Goal: Task Accomplishment & Management: Complete application form

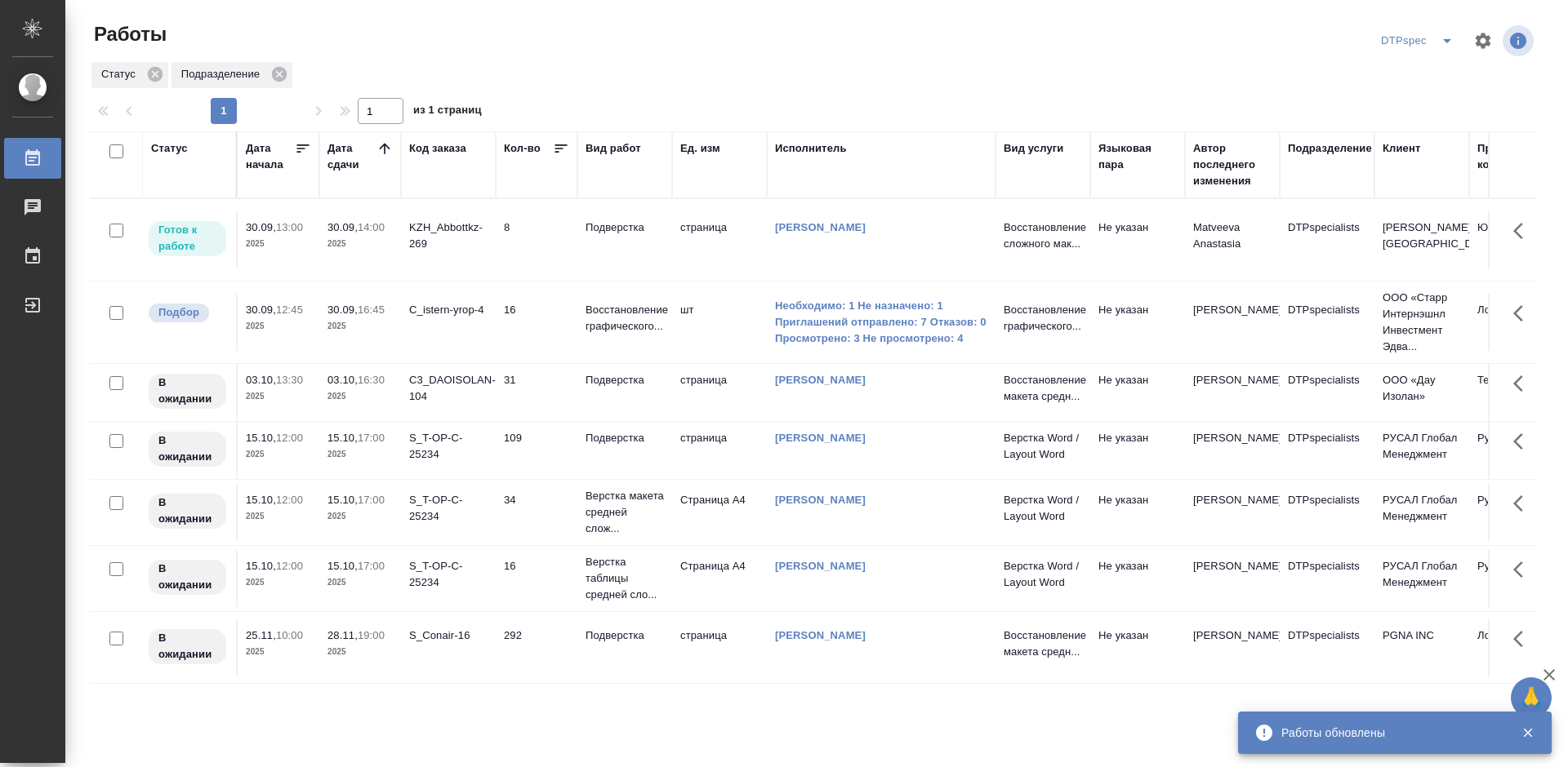
click at [622, 227] on p "Подверстка" at bounding box center [624, 228] width 78 height 16
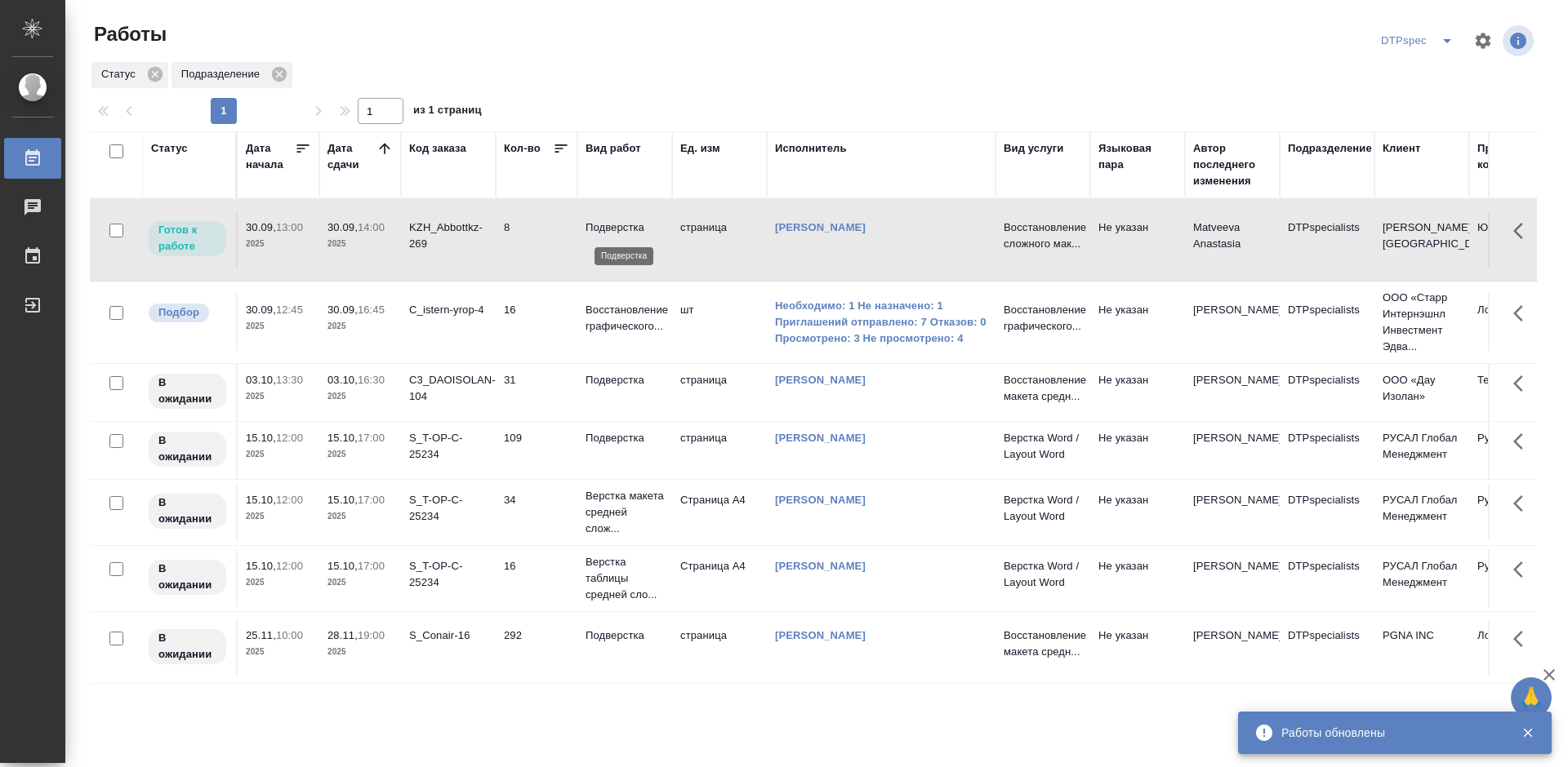
click at [622, 227] on p "Подверстка" at bounding box center [624, 228] width 78 height 16
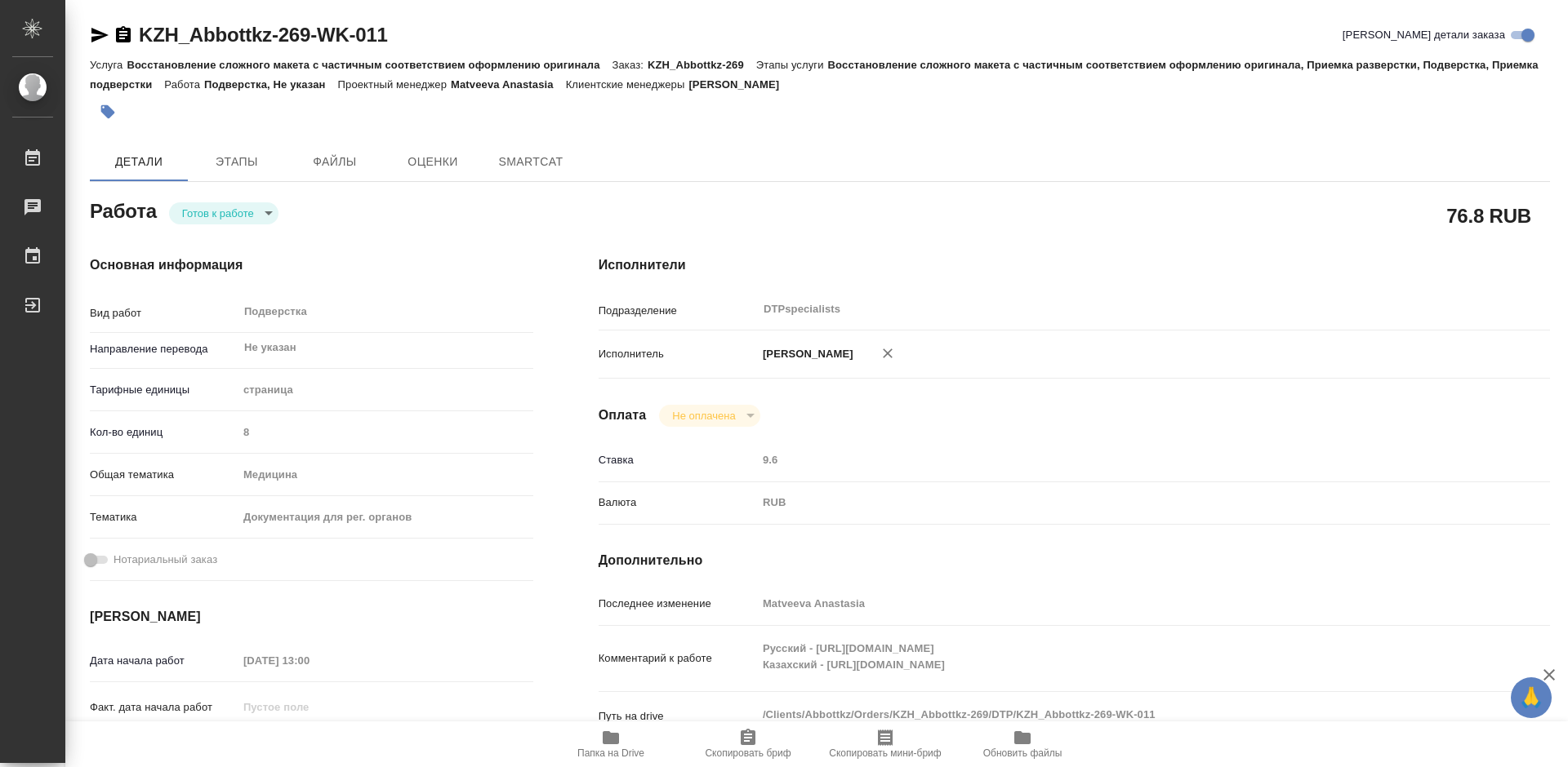
type textarea "x"
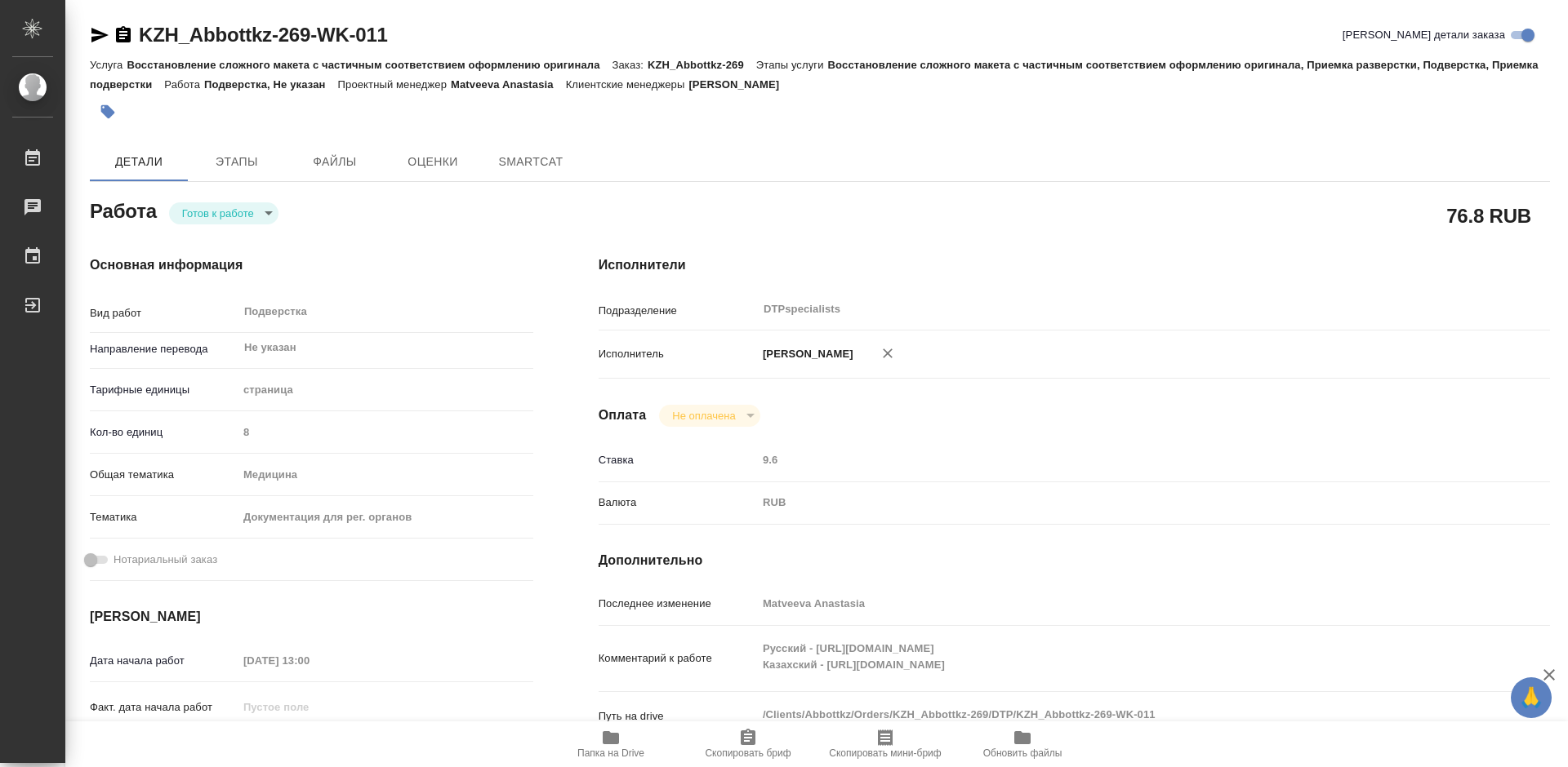
type textarea "x"
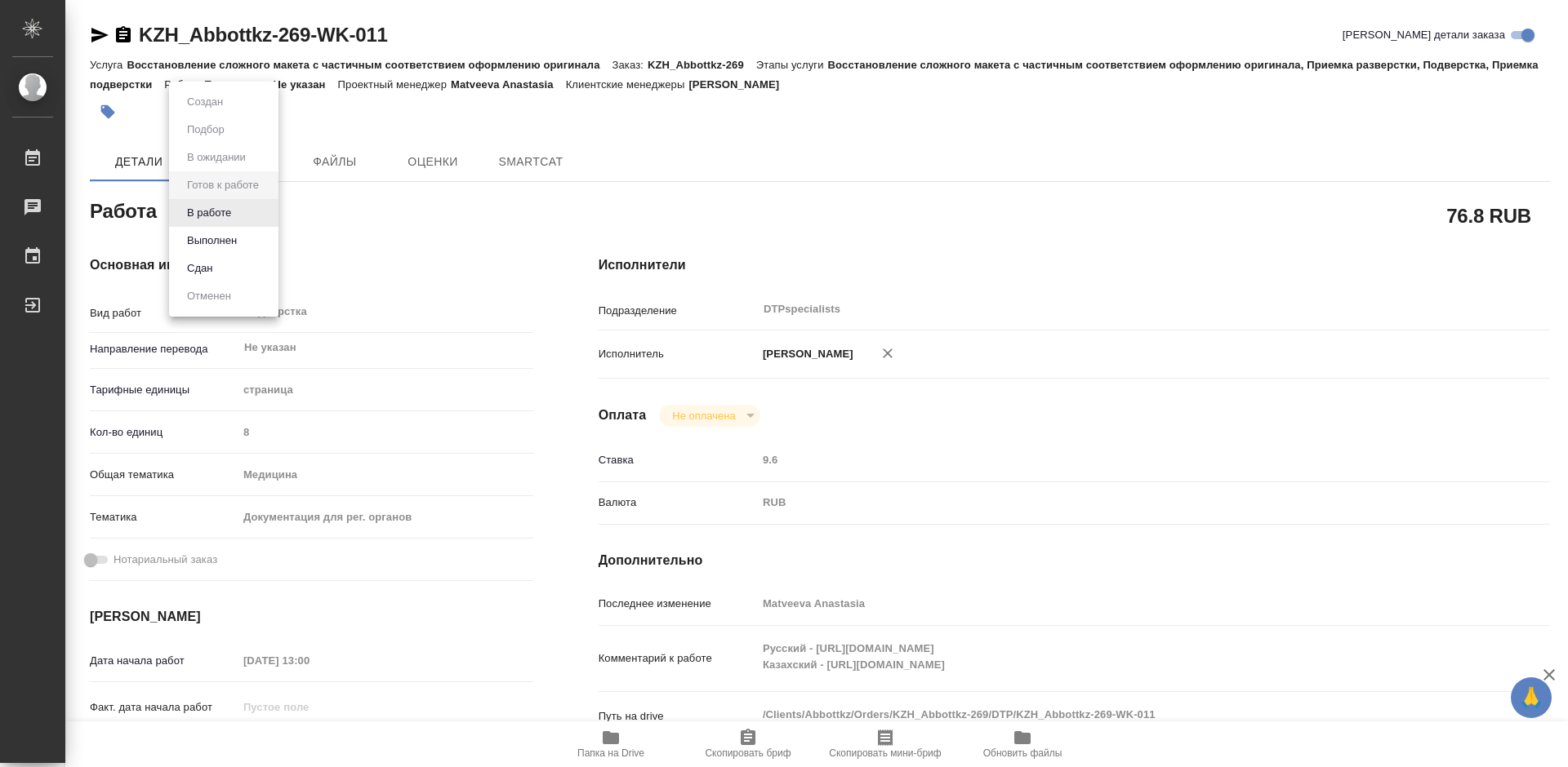
click at [210, 217] on body "🙏 .cls-1 fill:#fff; AWATERA Работы Чаты График Выйти KZH_Abbottkz-269-WK-011 Кр…" at bounding box center [784, 383] width 1568 height 767
type textarea "x"
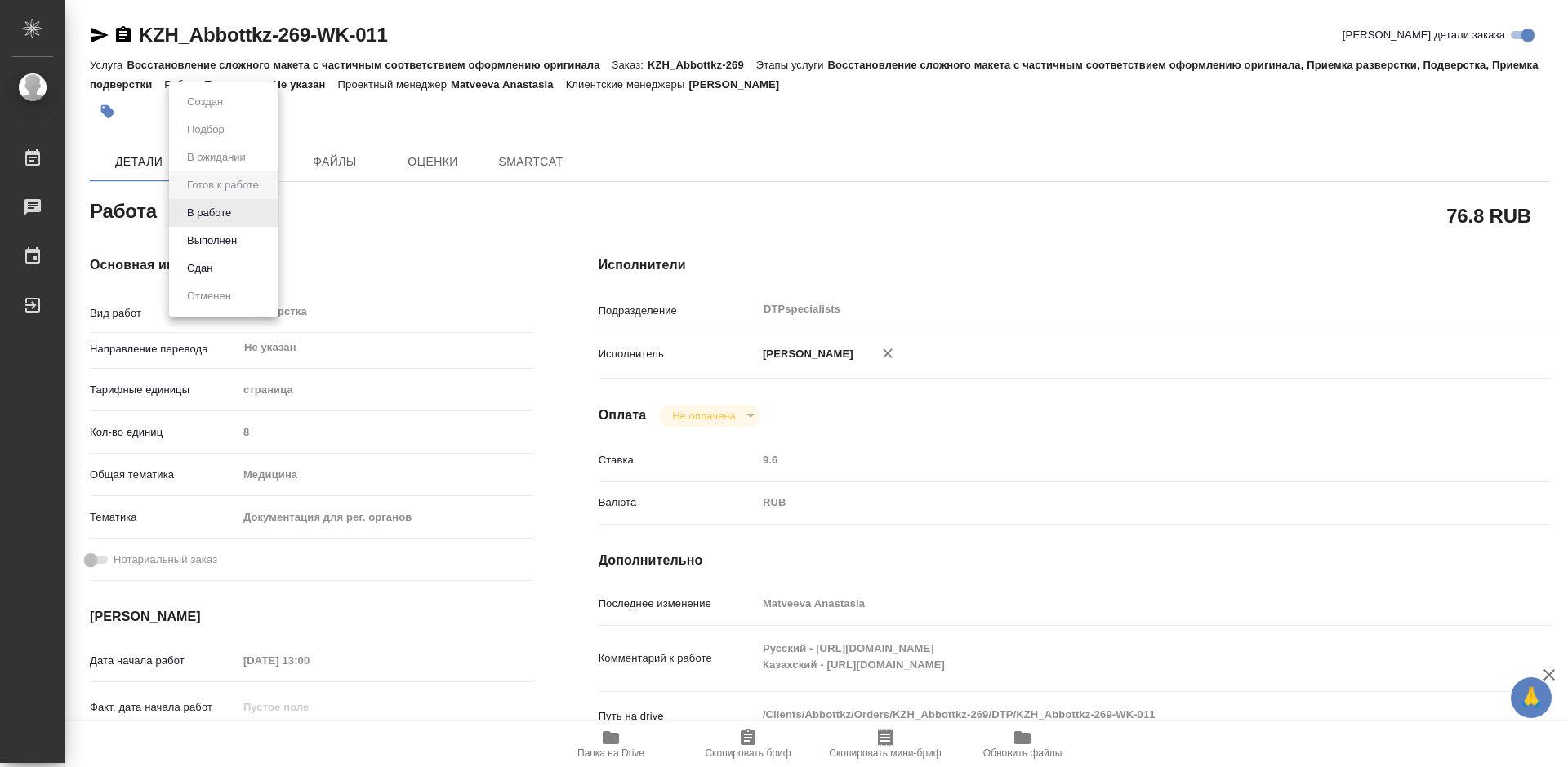
type textarea "x"
click at [211, 213] on button "В работе" at bounding box center [209, 213] width 53 height 18
type textarea "x"
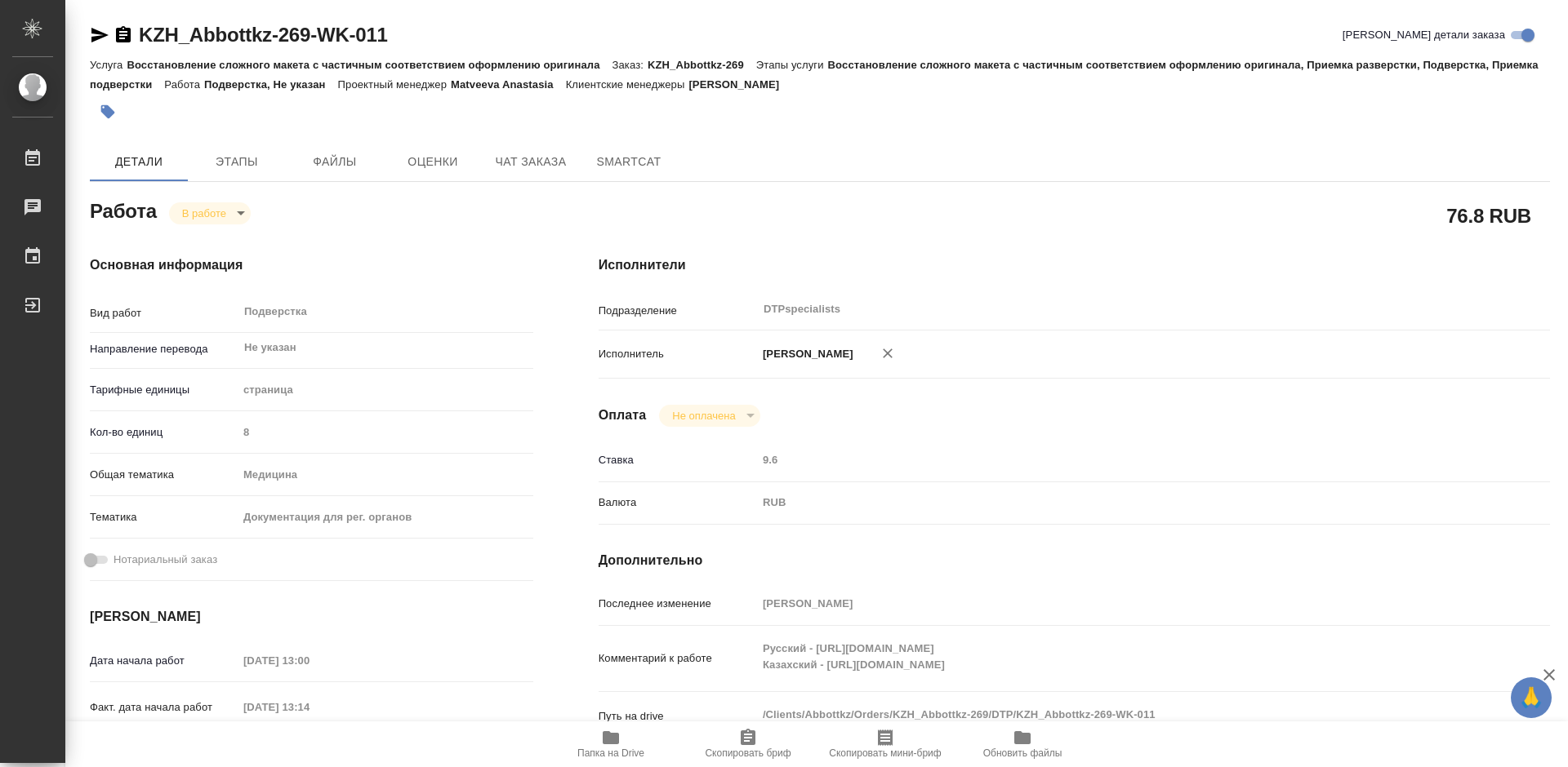
type textarea "x"
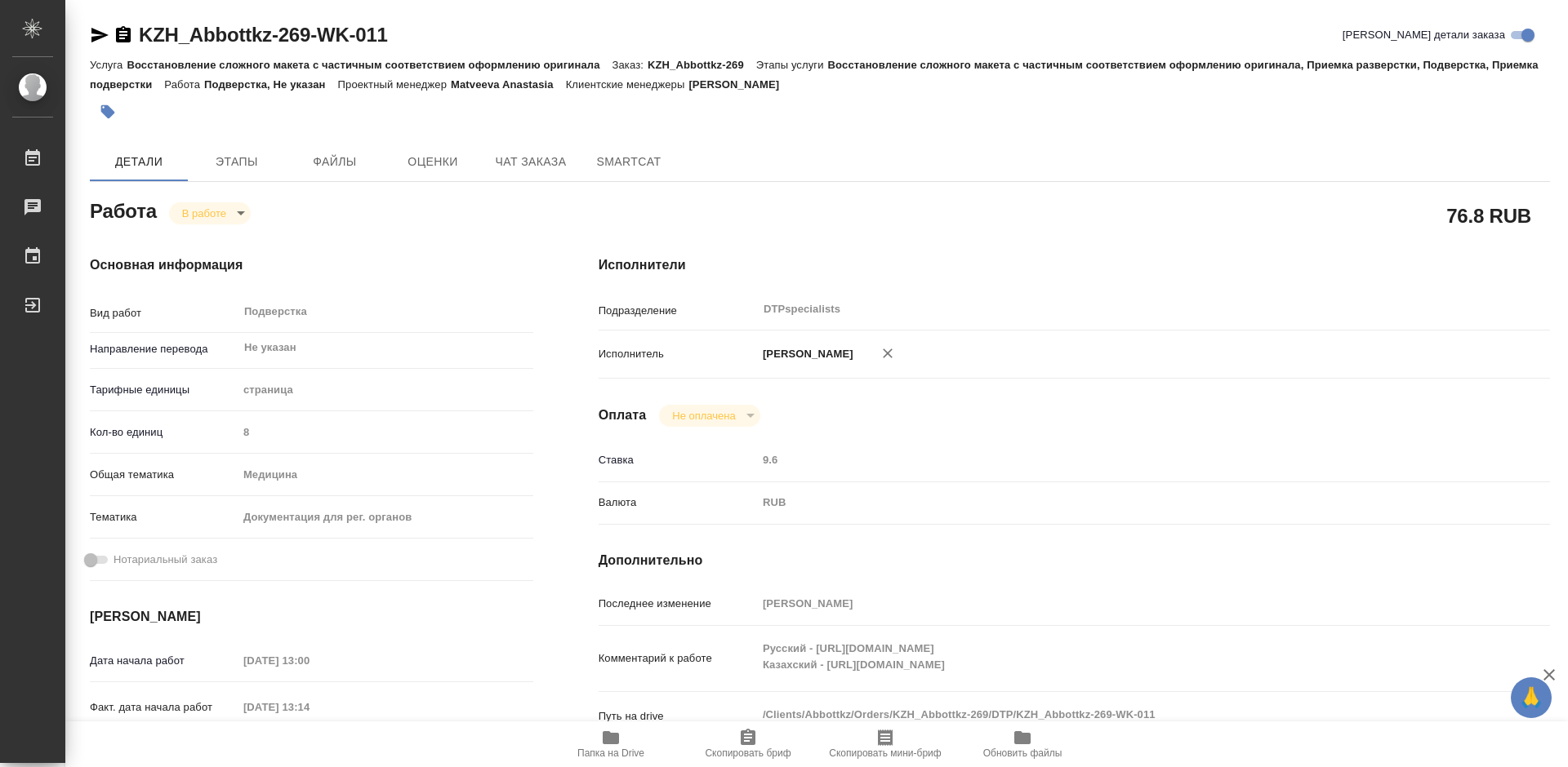
type textarea "x"
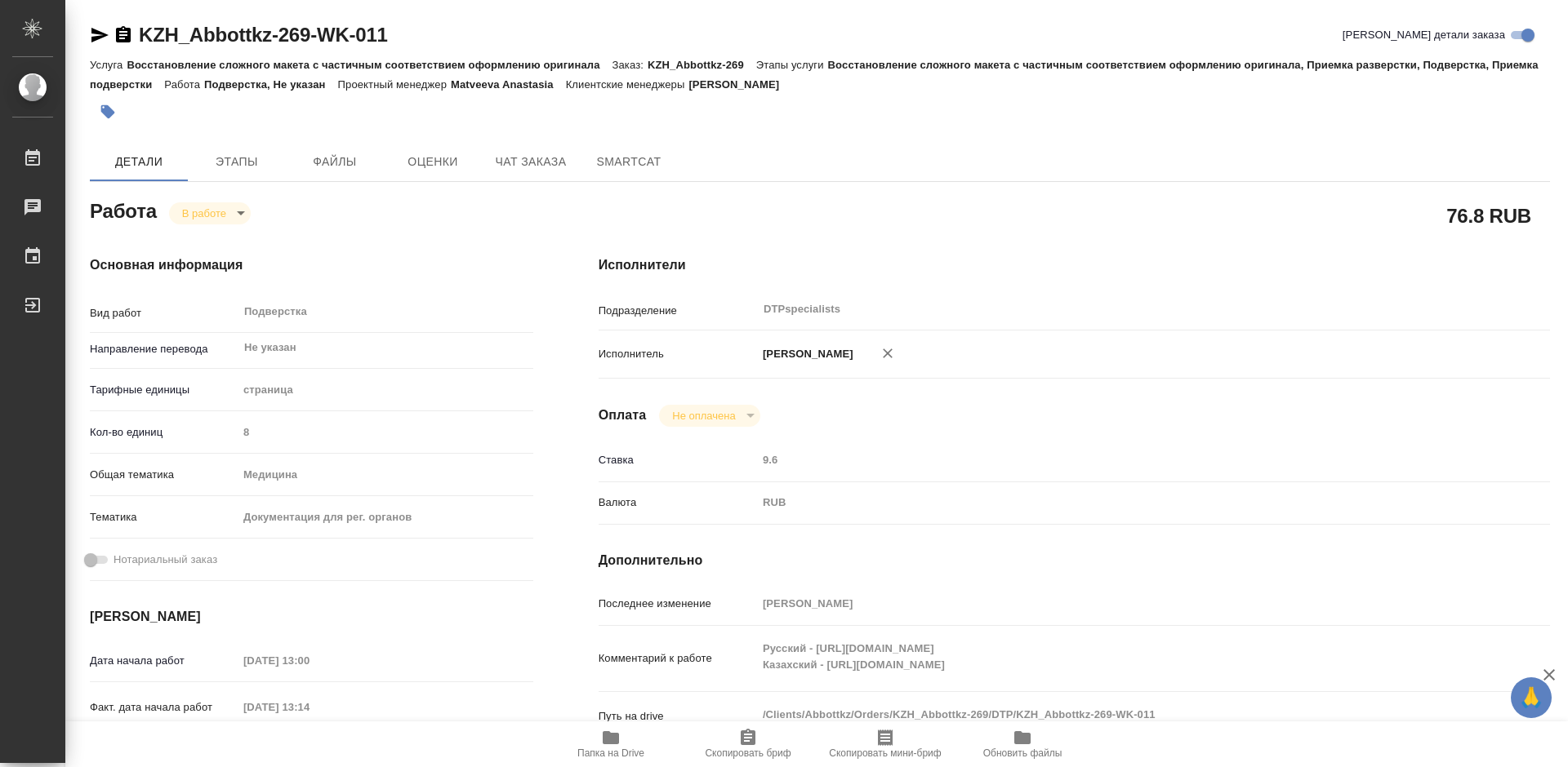
type textarea "x"
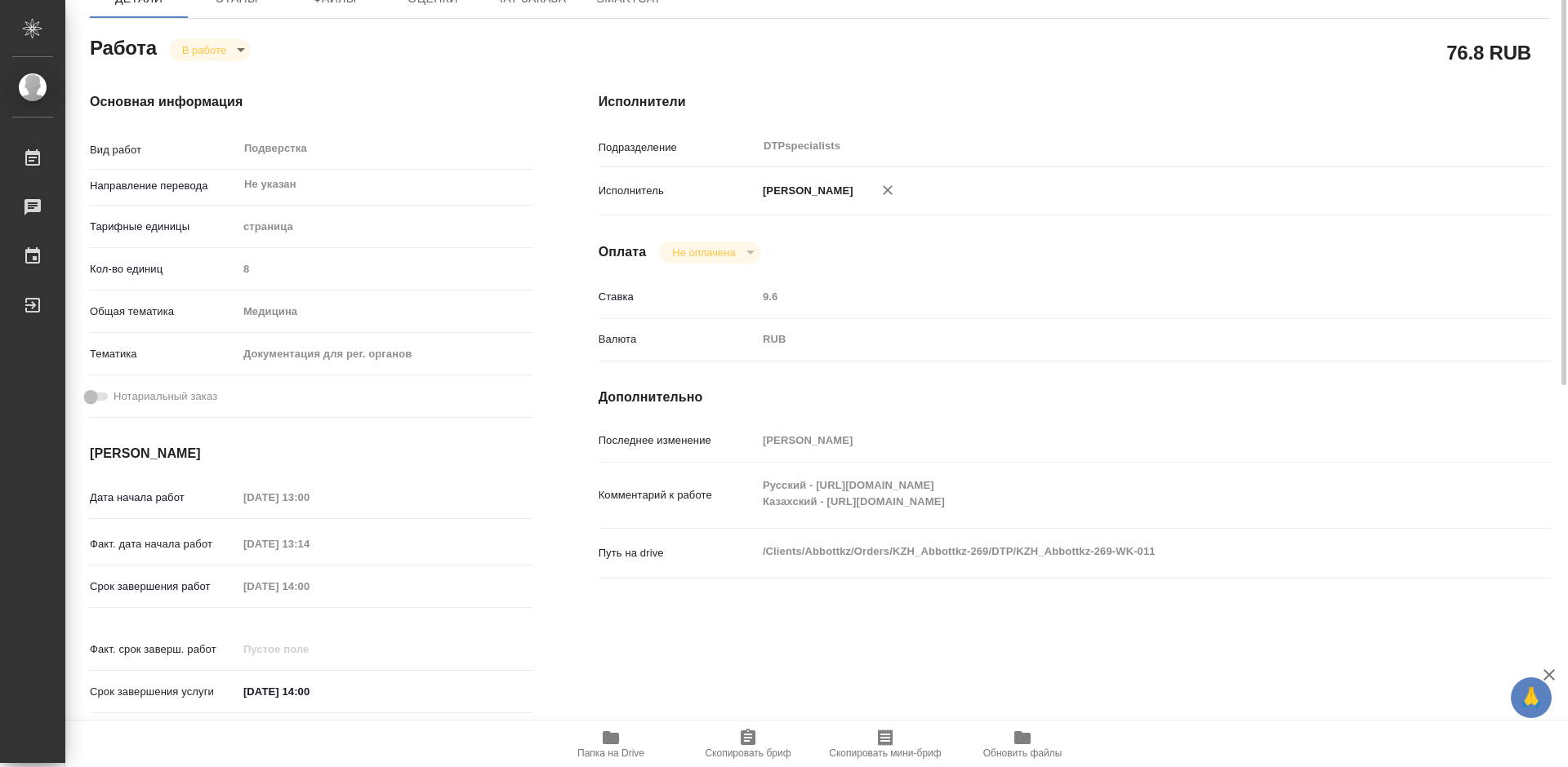
scroll to position [244, 0]
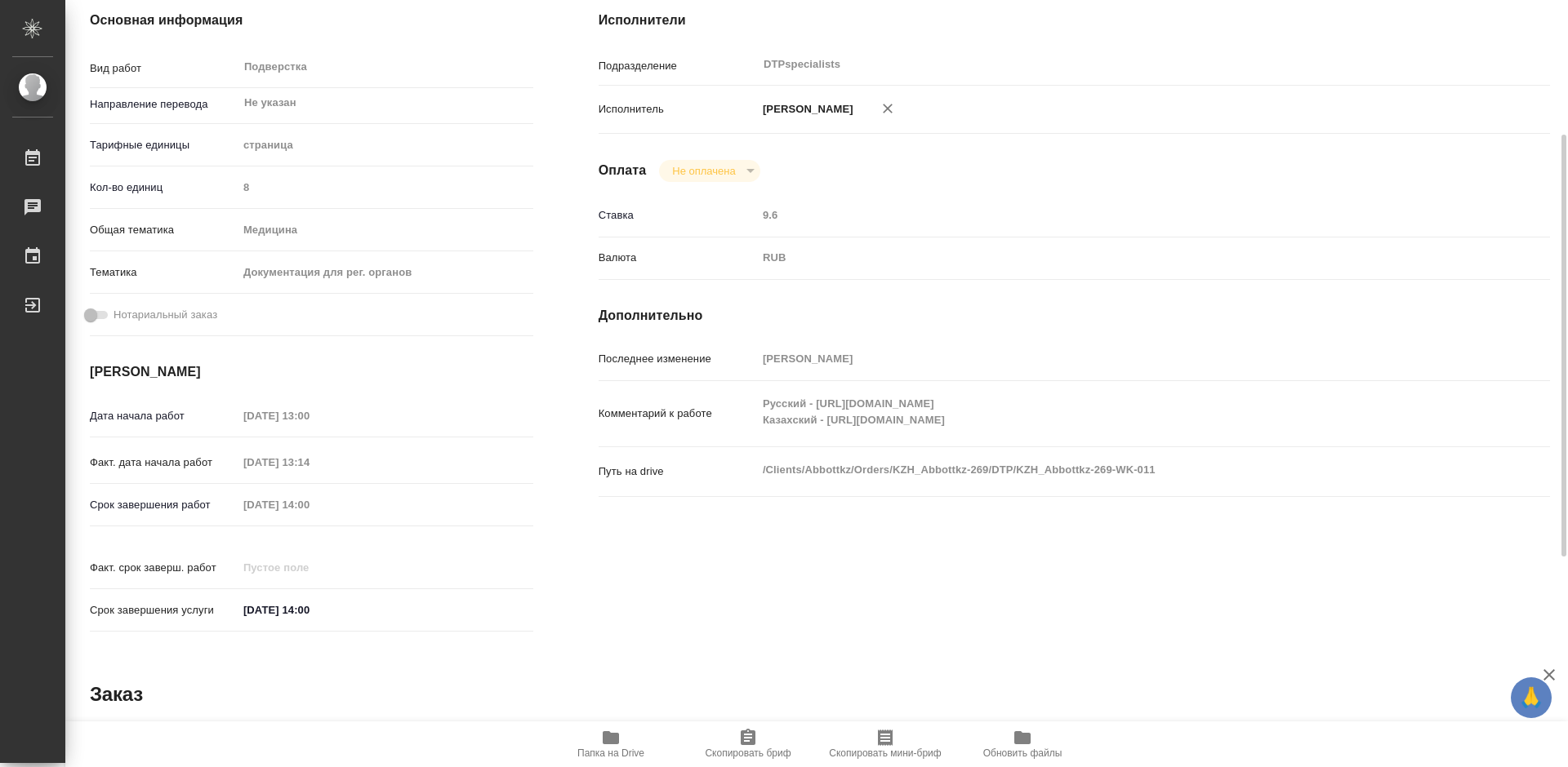
type textarea "x"
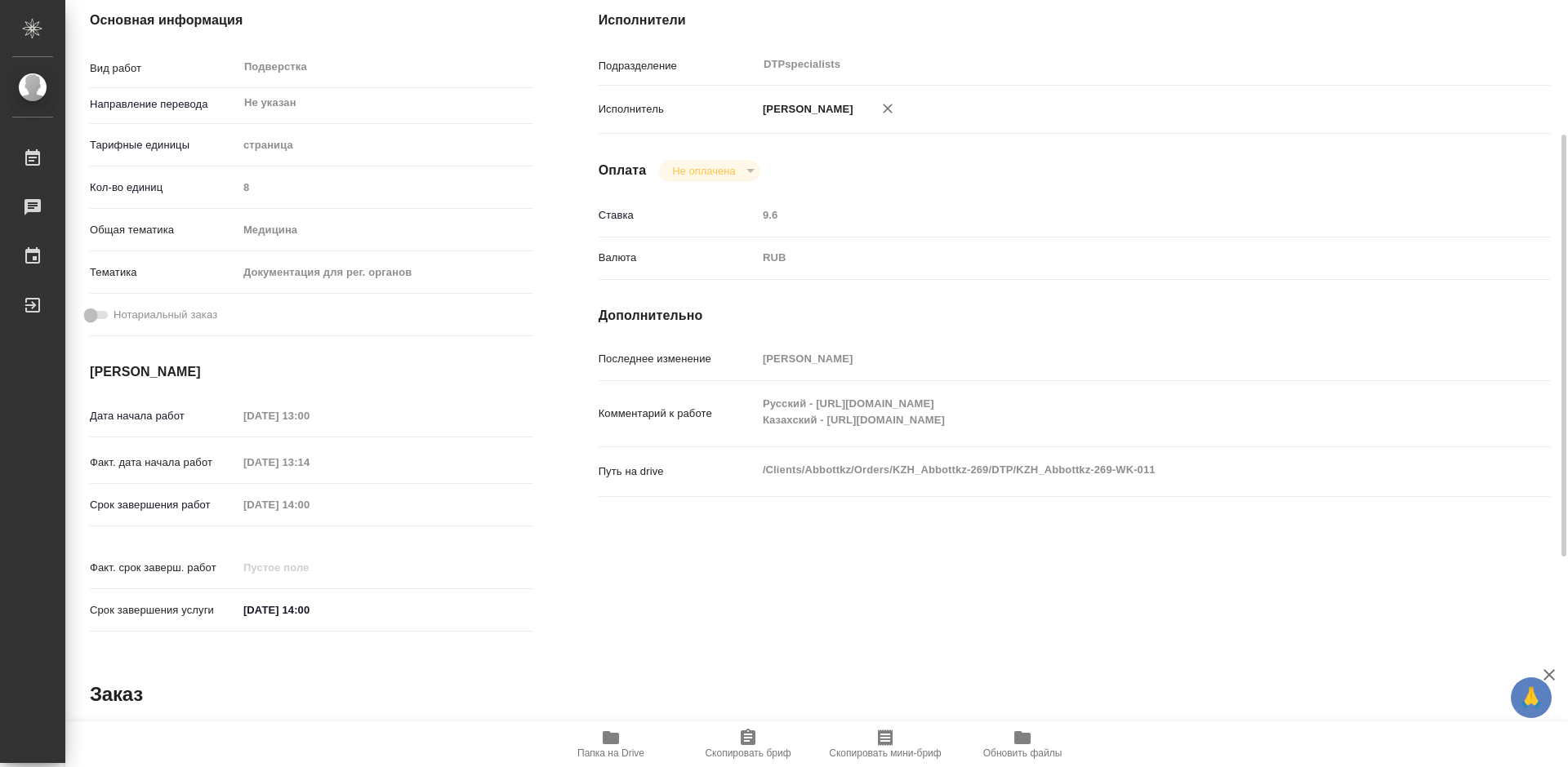
type textarea "x"
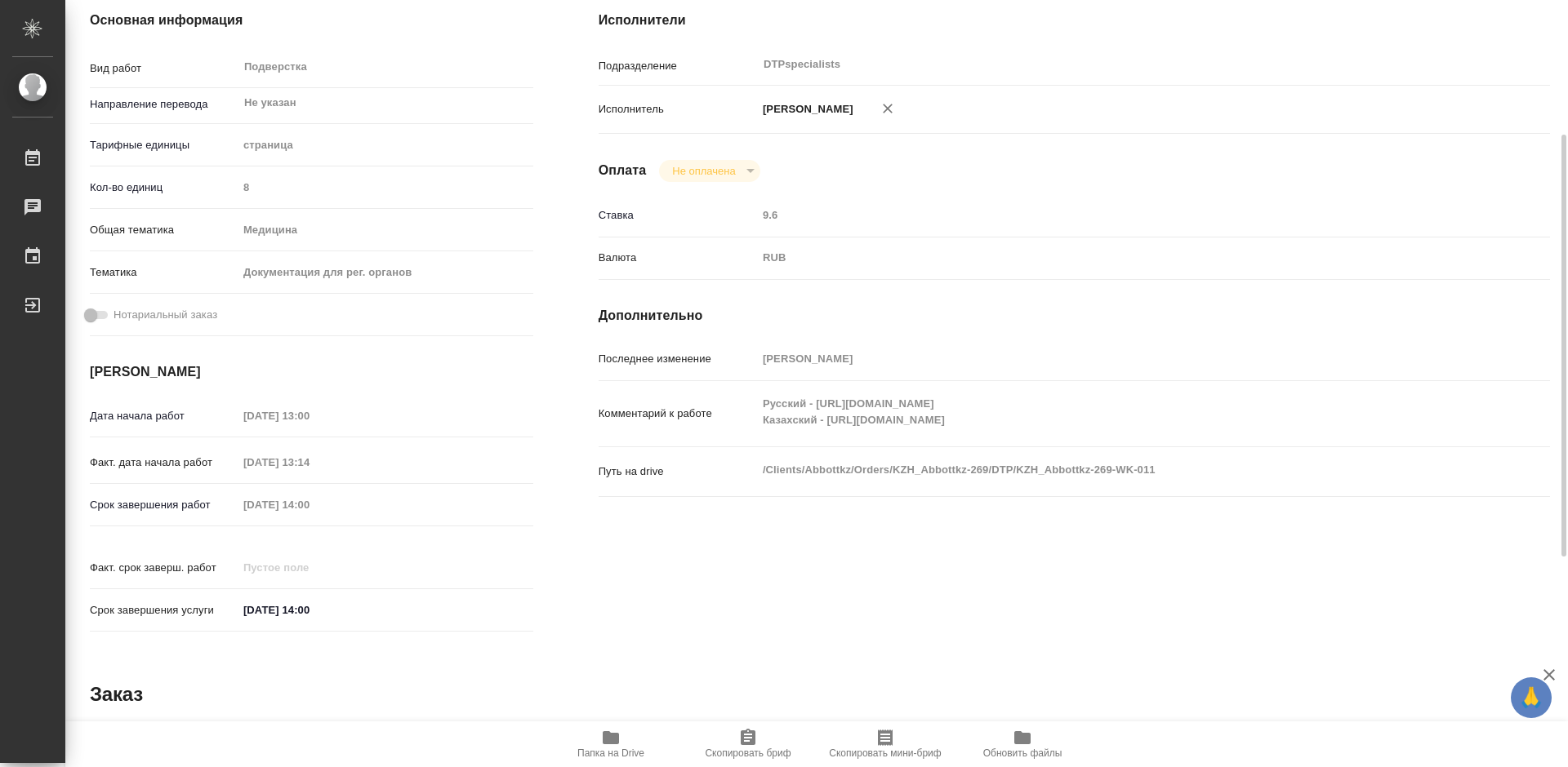
click at [1077, 440] on div "Русский - https://drive.awatera.com/s/tHaEPYd6FcobJtZ Казахский - https://drive…" at bounding box center [1114, 414] width 714 height 52
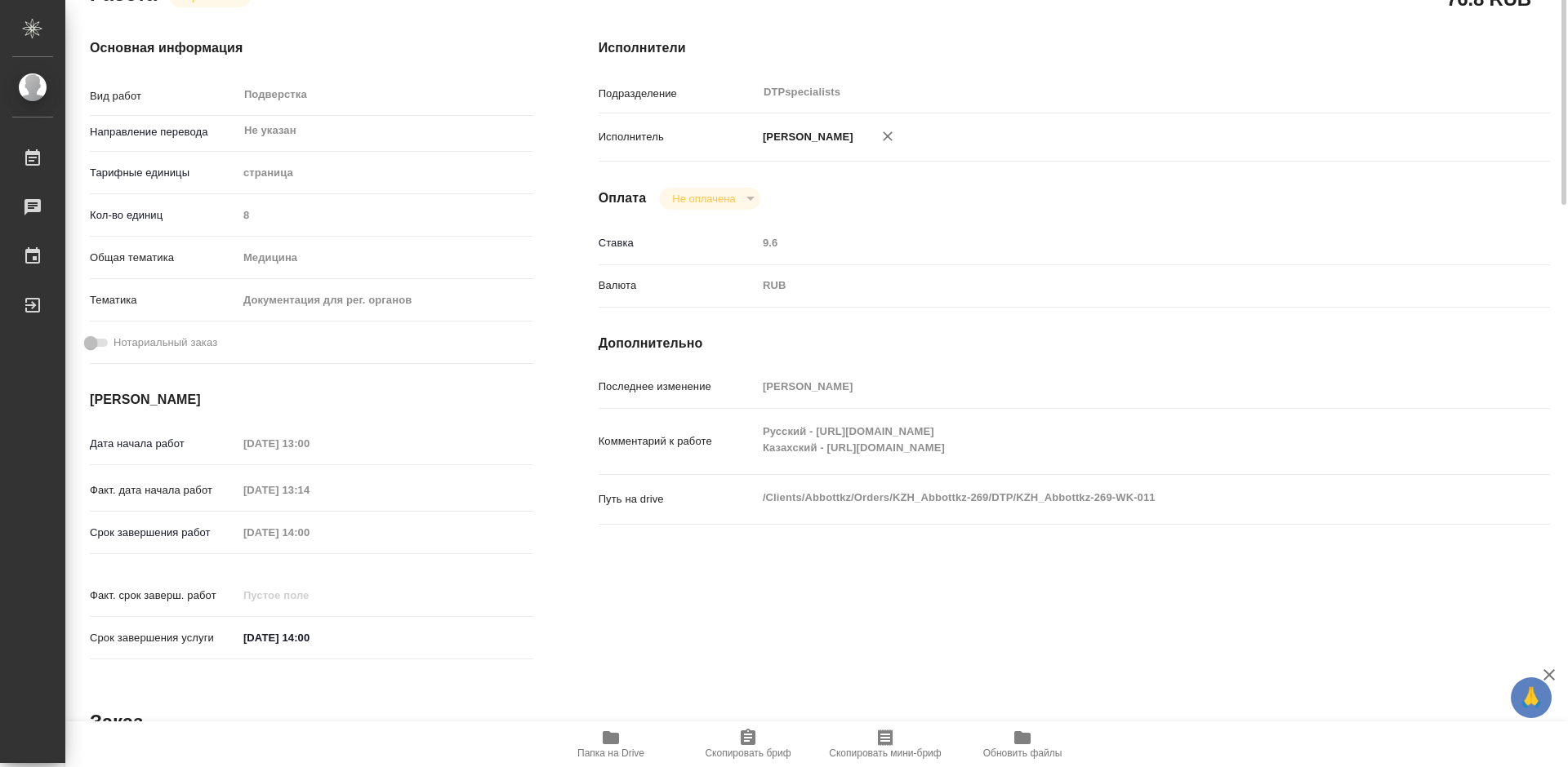
scroll to position [0, 0]
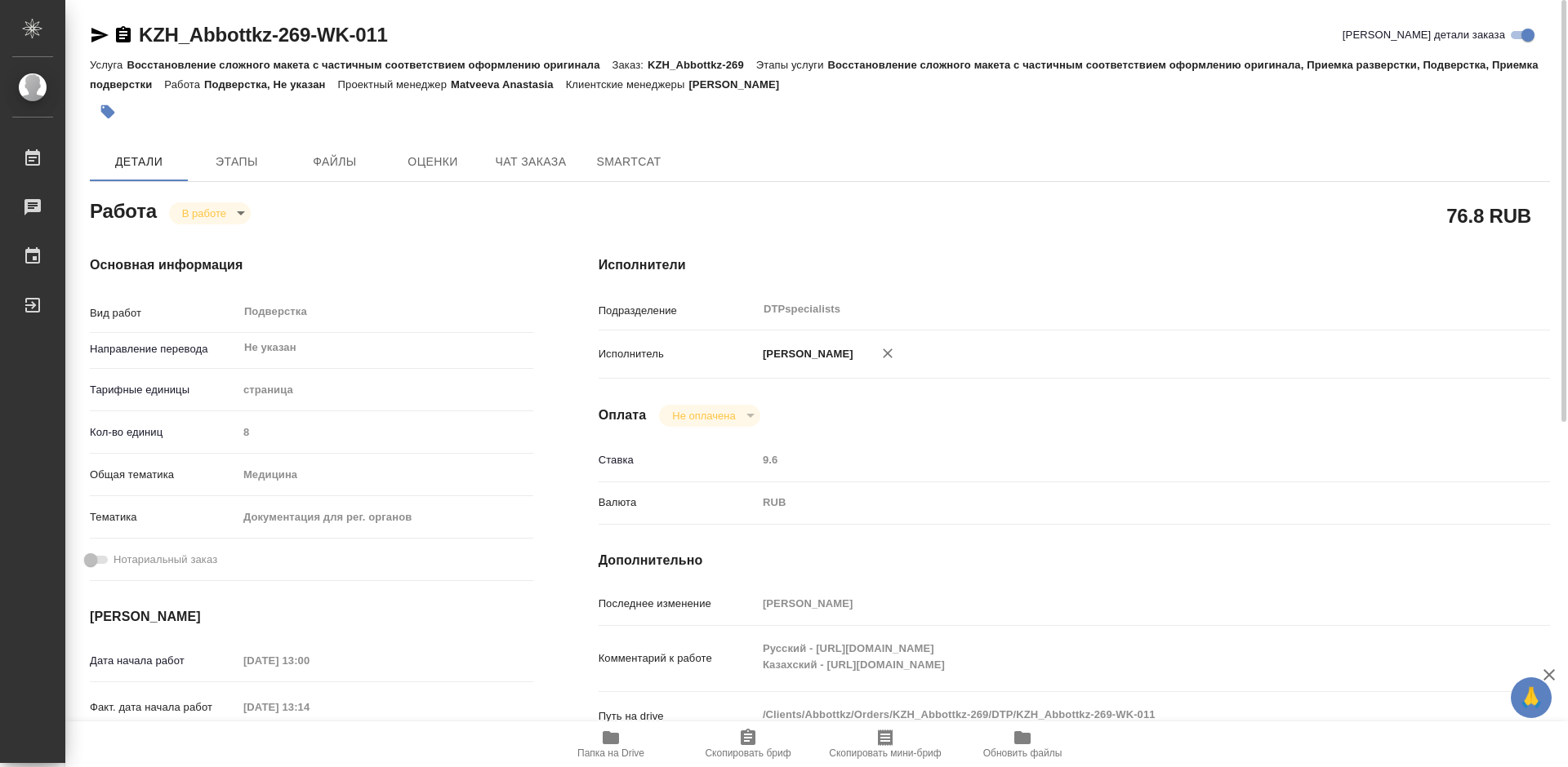
click at [129, 36] on icon "button" at bounding box center [123, 34] width 15 height 16
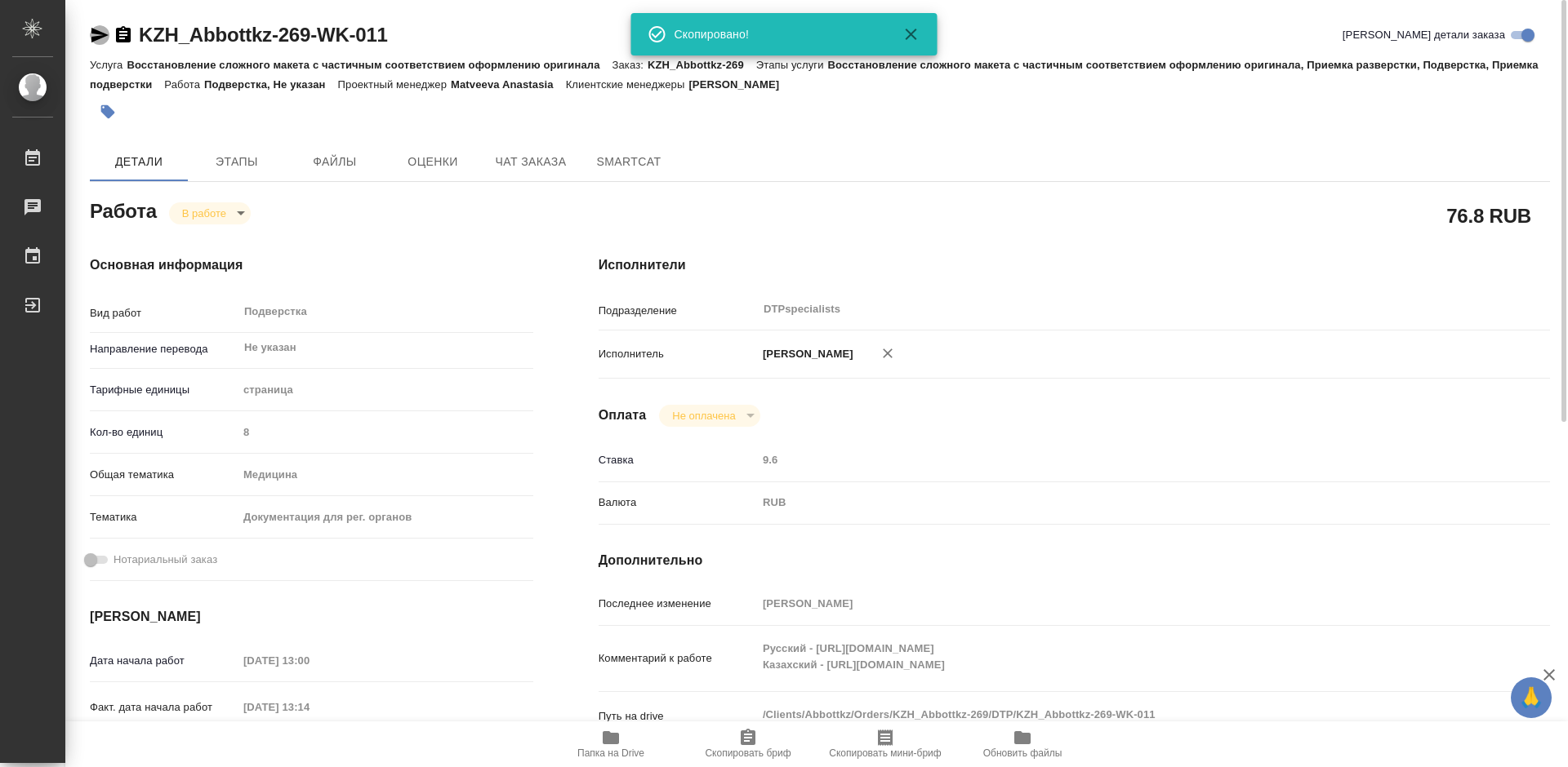
click at [94, 33] on icon "button" at bounding box center [99, 35] width 17 height 15
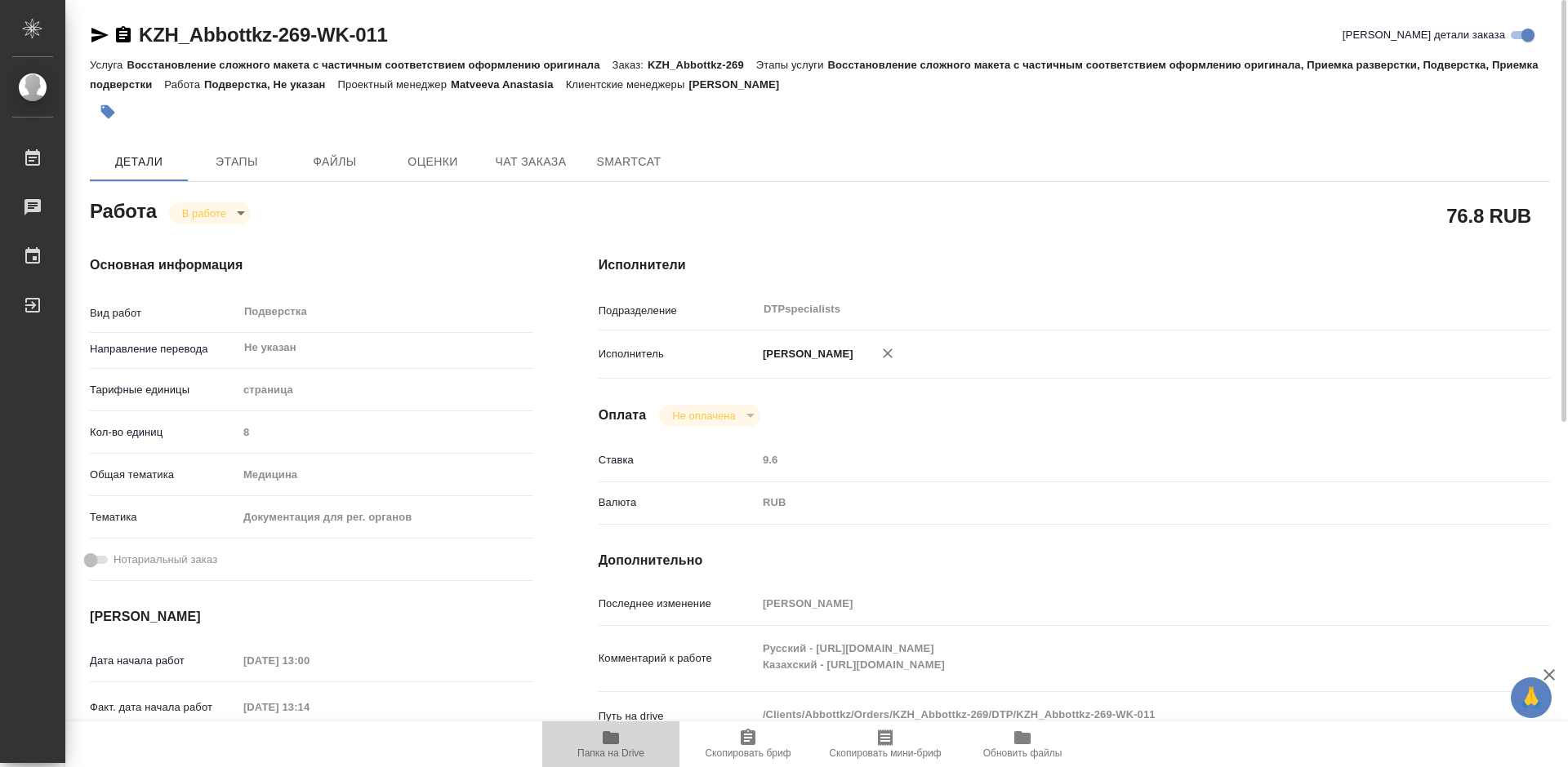
click at [613, 747] on icon "button" at bounding box center [611, 738] width 20 height 20
type textarea "x"
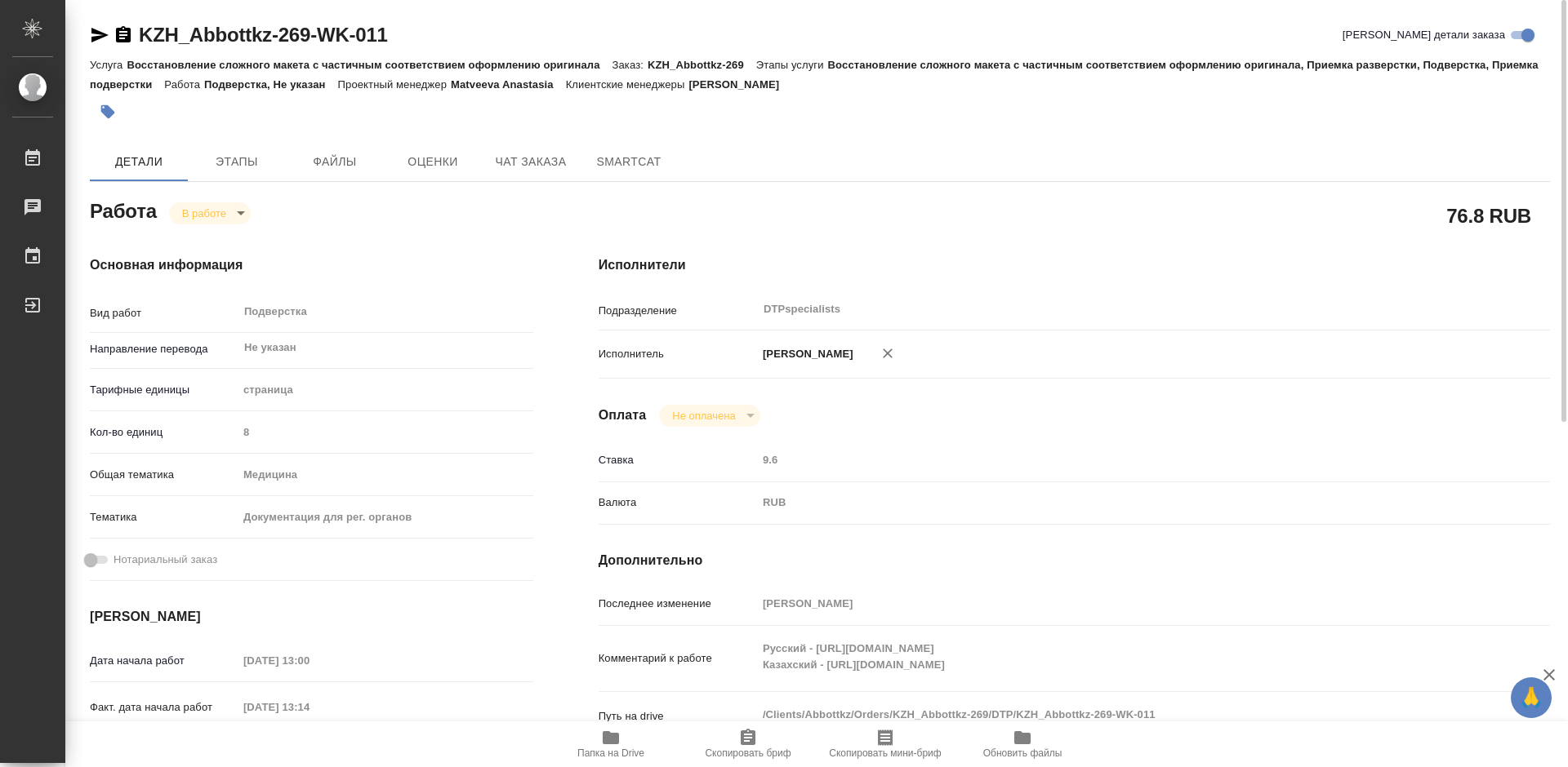
type textarea "x"
click at [132, 37] on icon "button" at bounding box center [124, 36] width 20 height 20
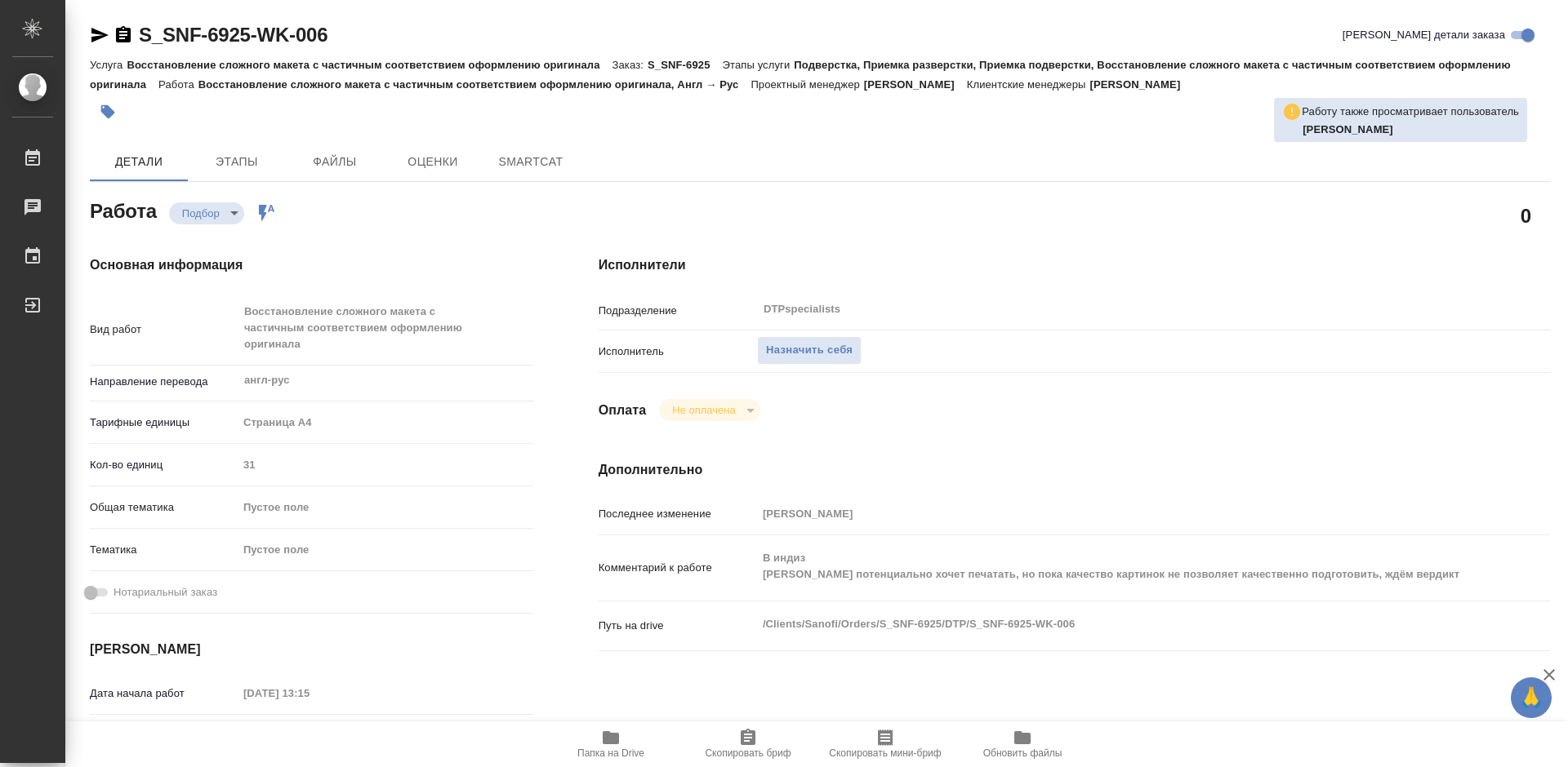
type textarea "x"
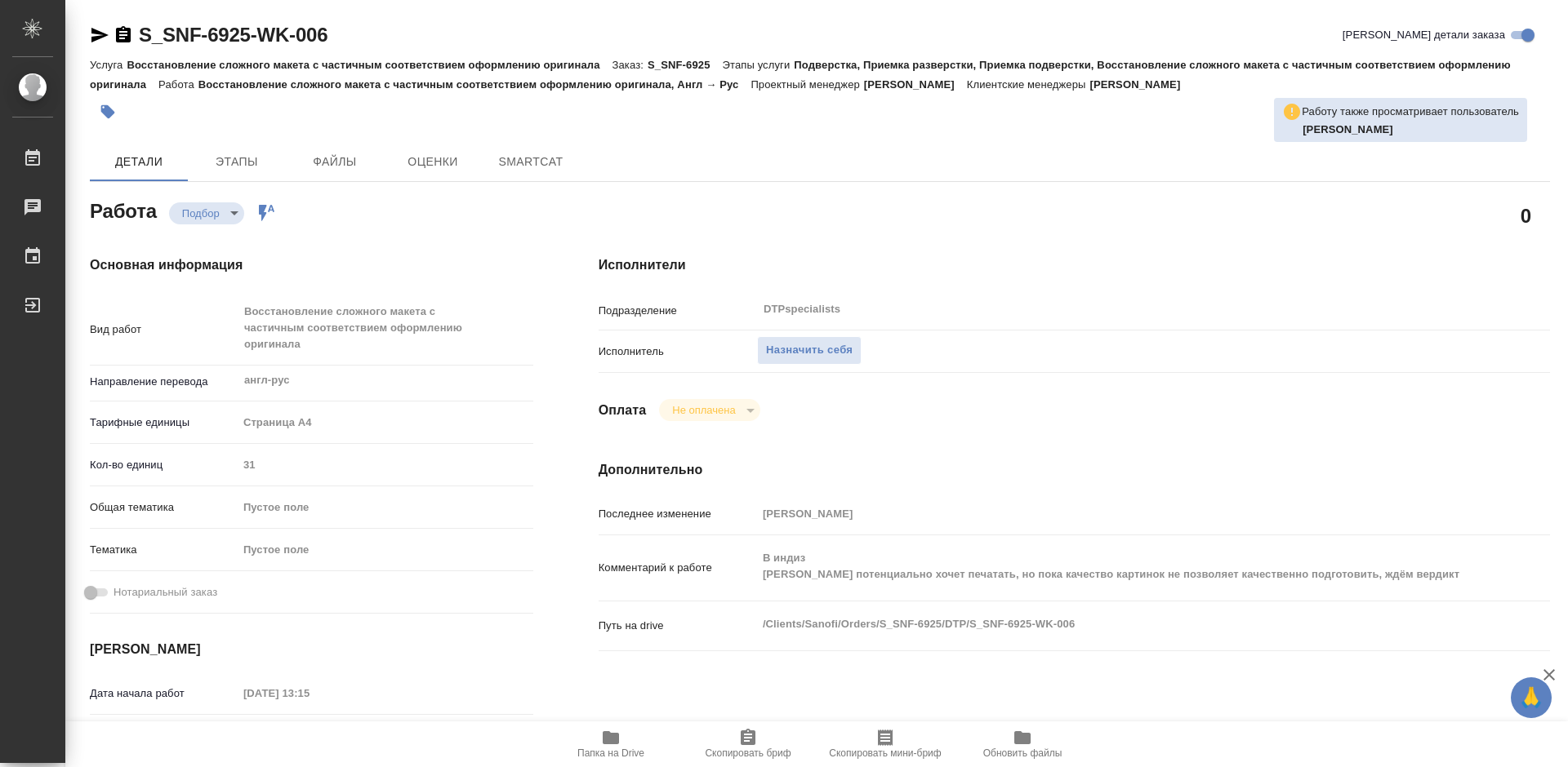
type textarea "x"
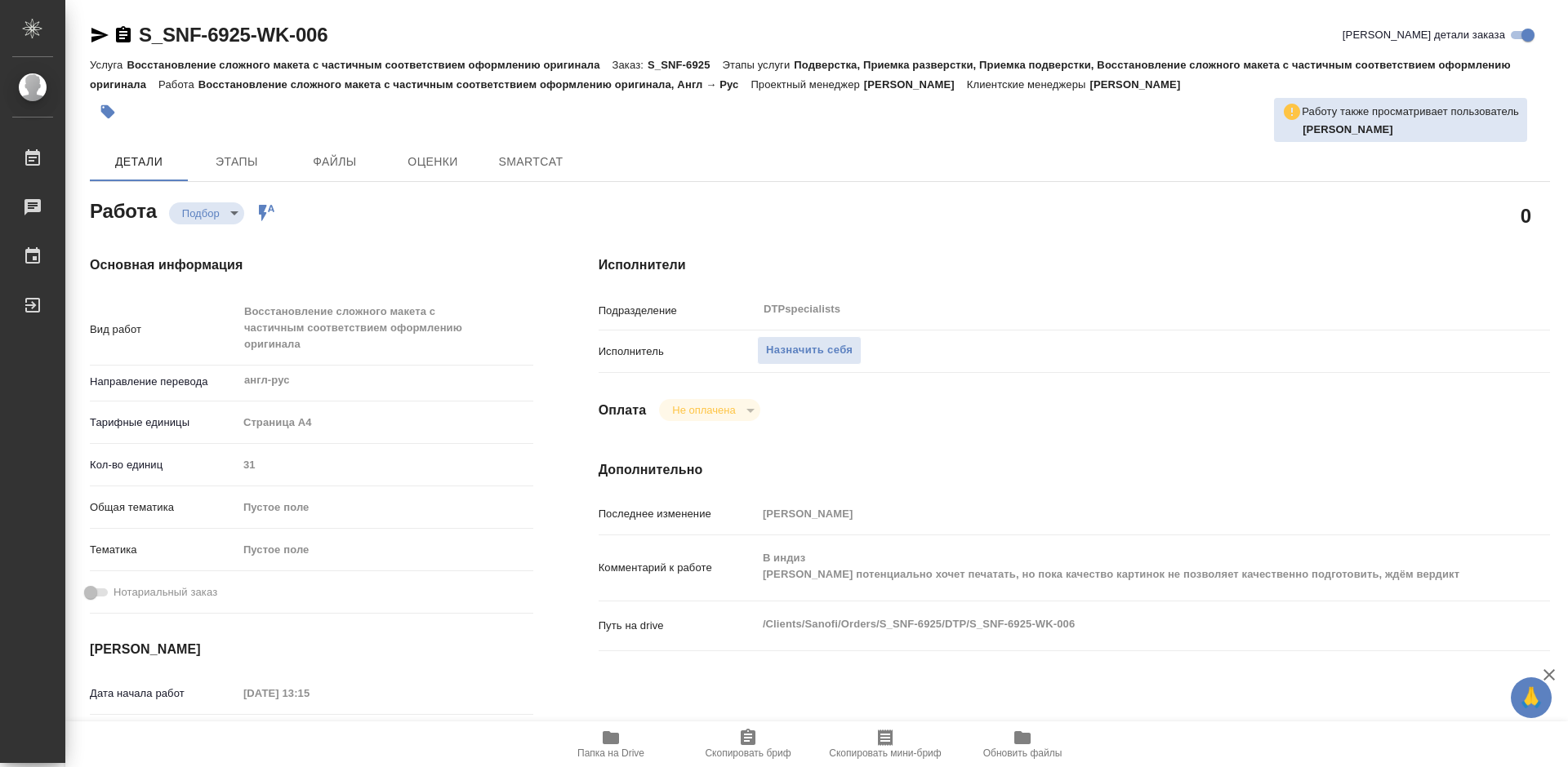
type textarea "x"
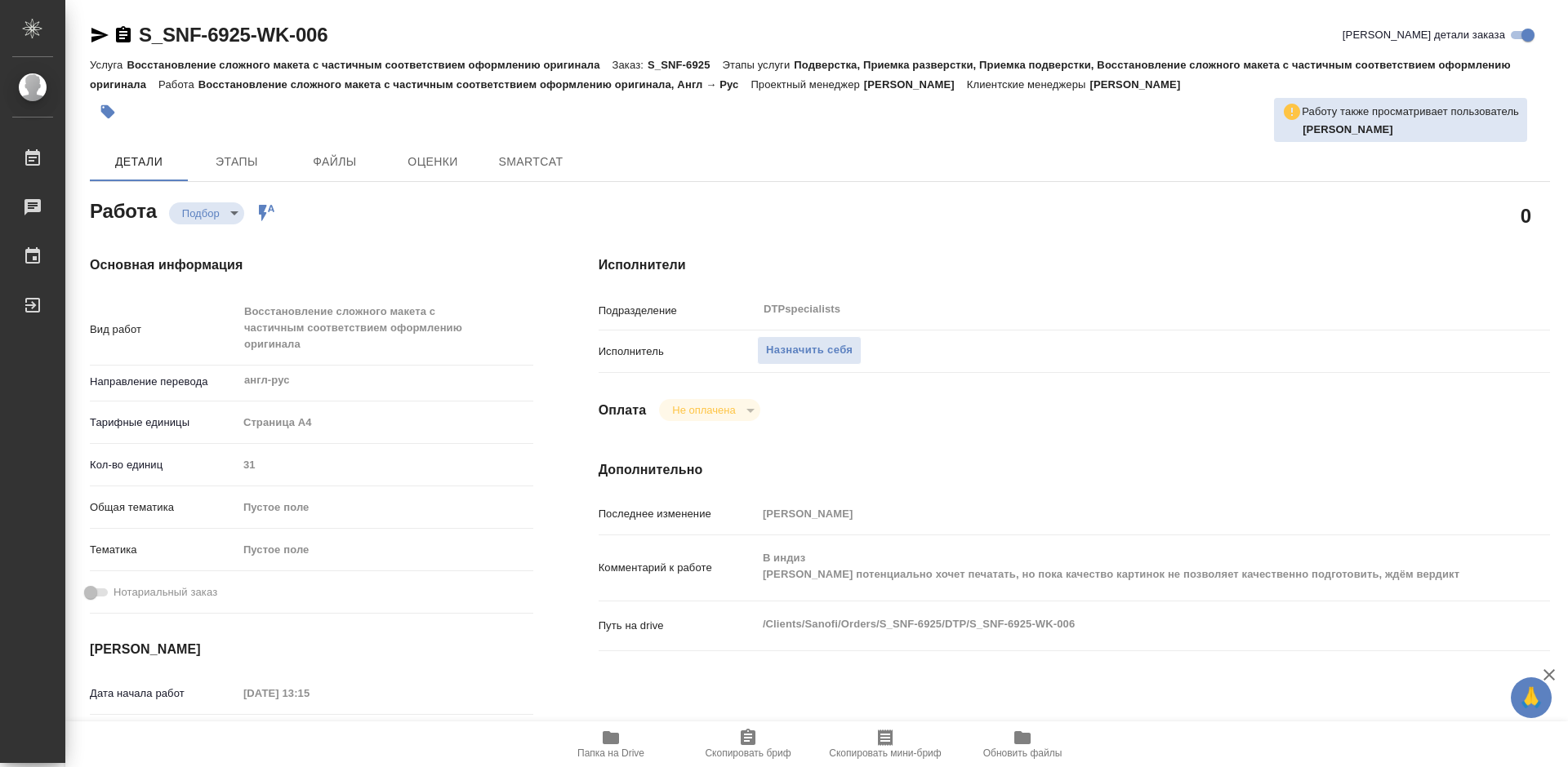
type textarea "x"
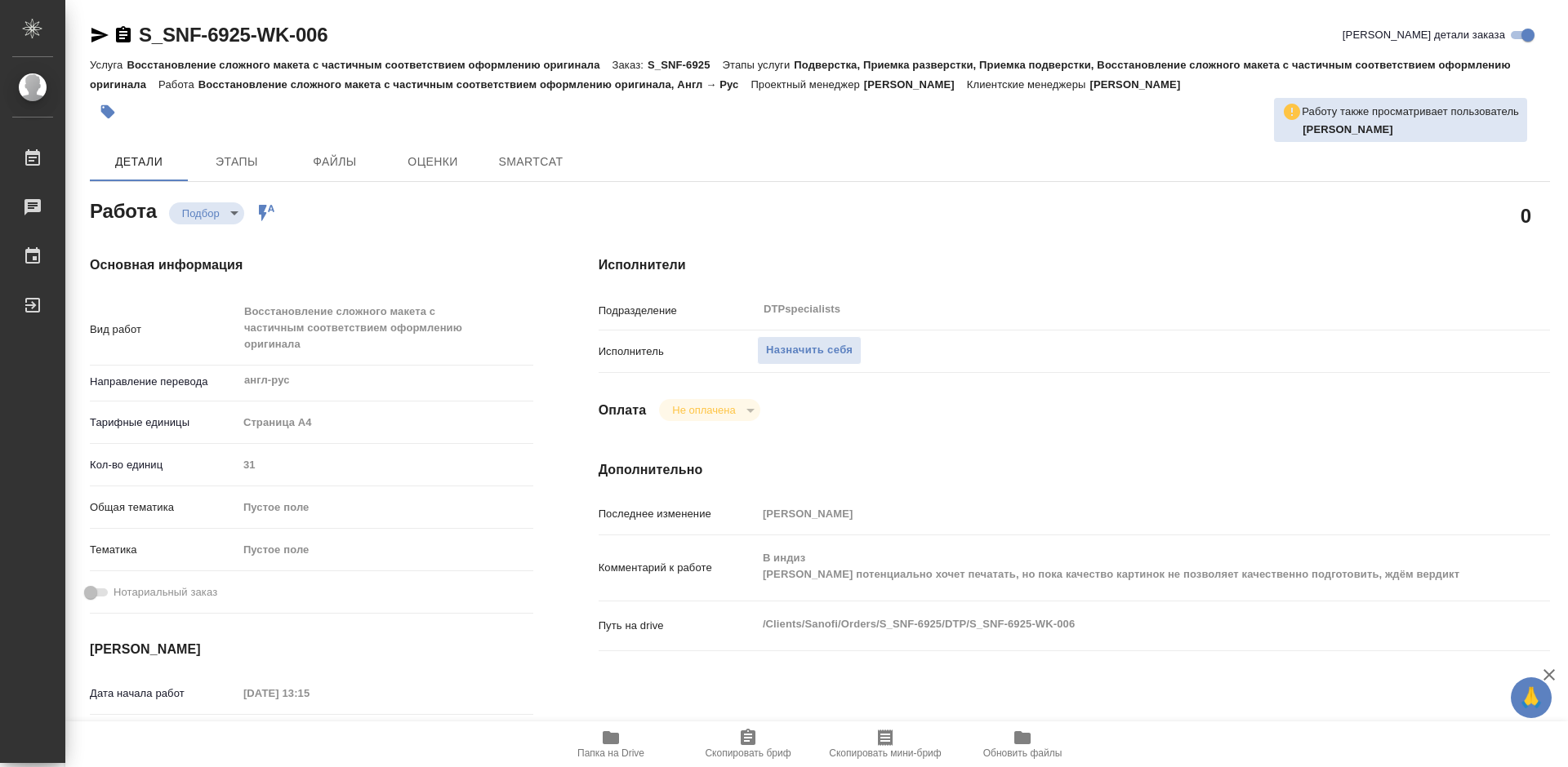
type textarea "x"
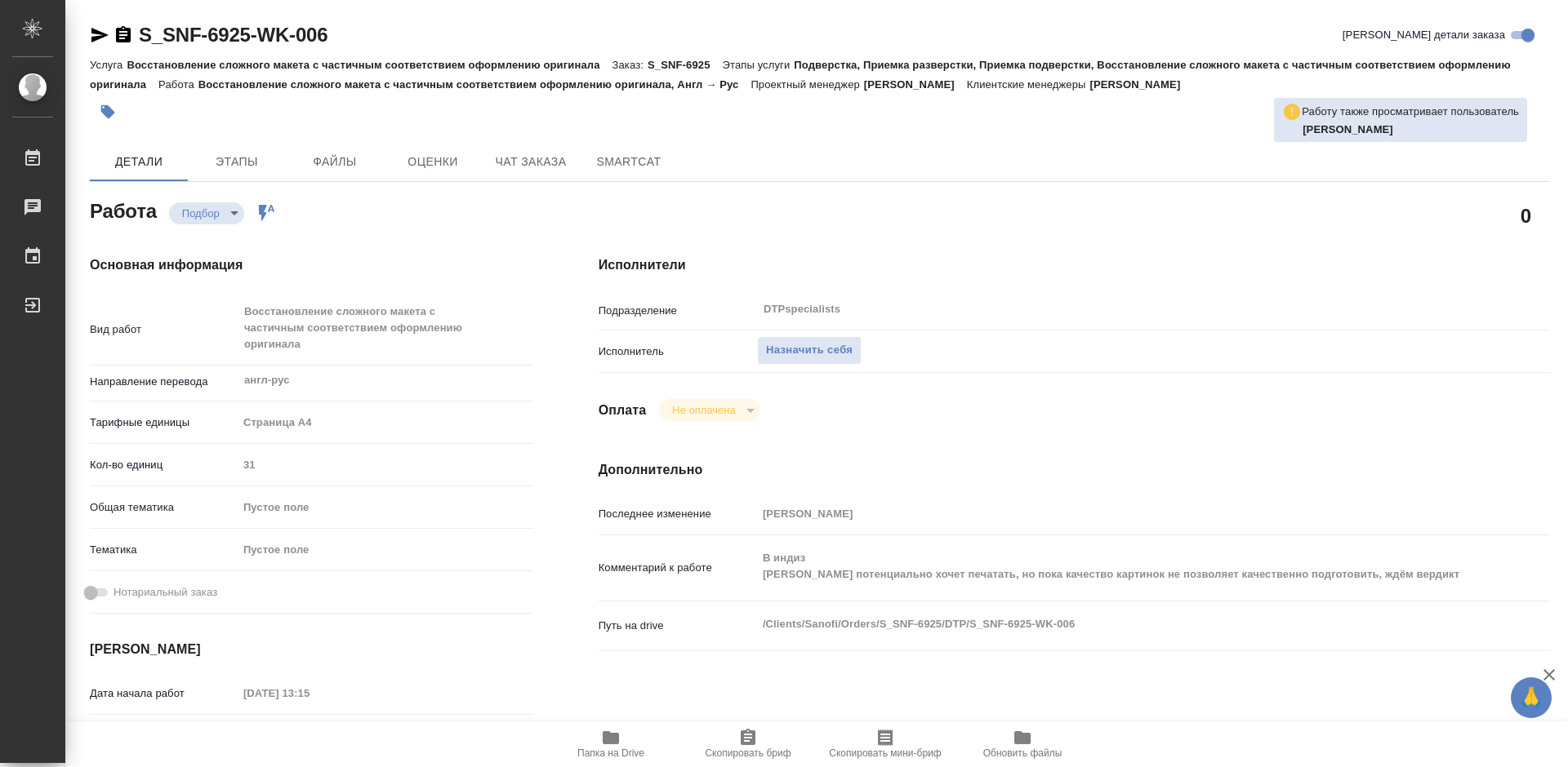
type textarea "x"
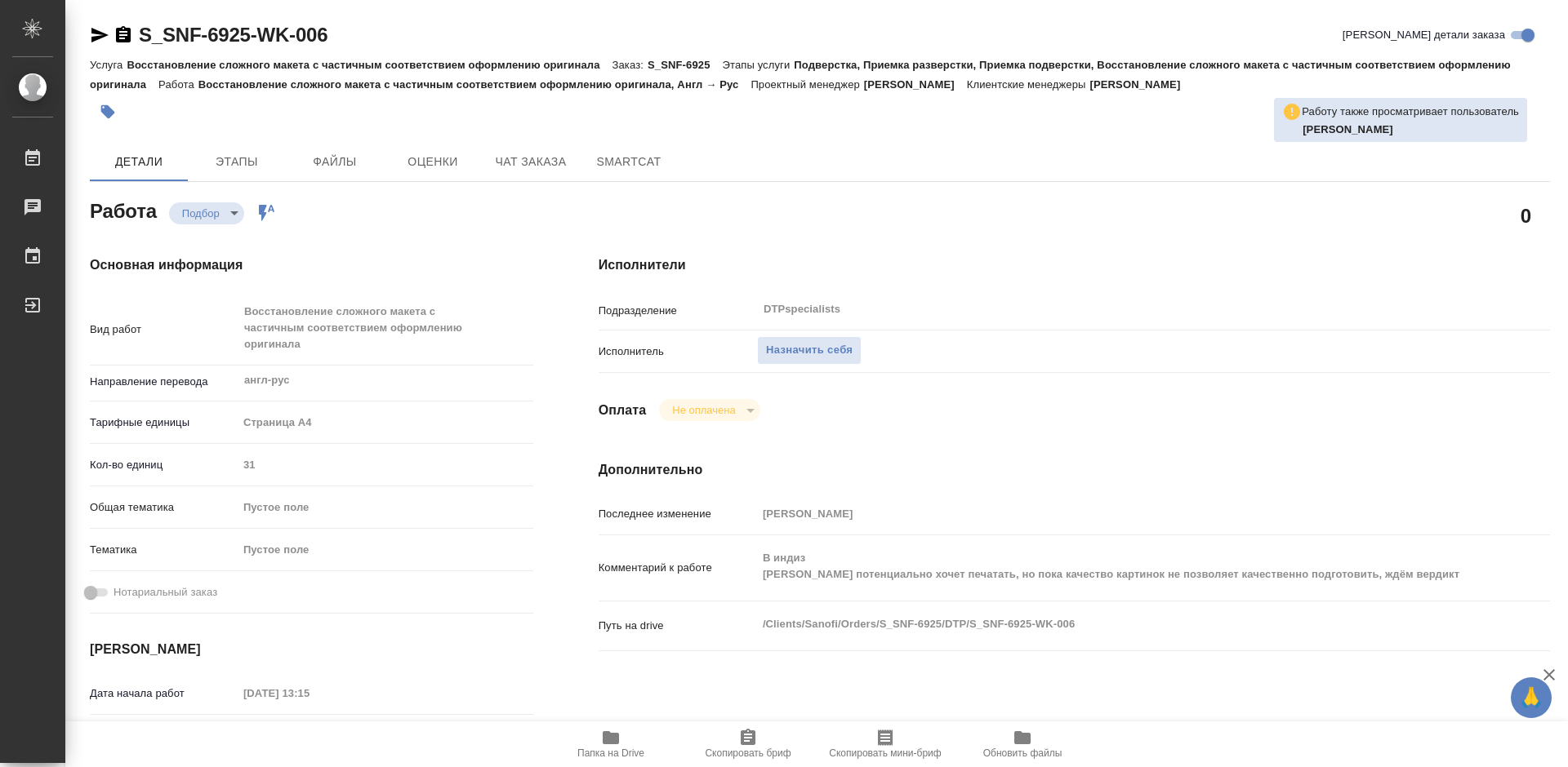
type textarea "x"
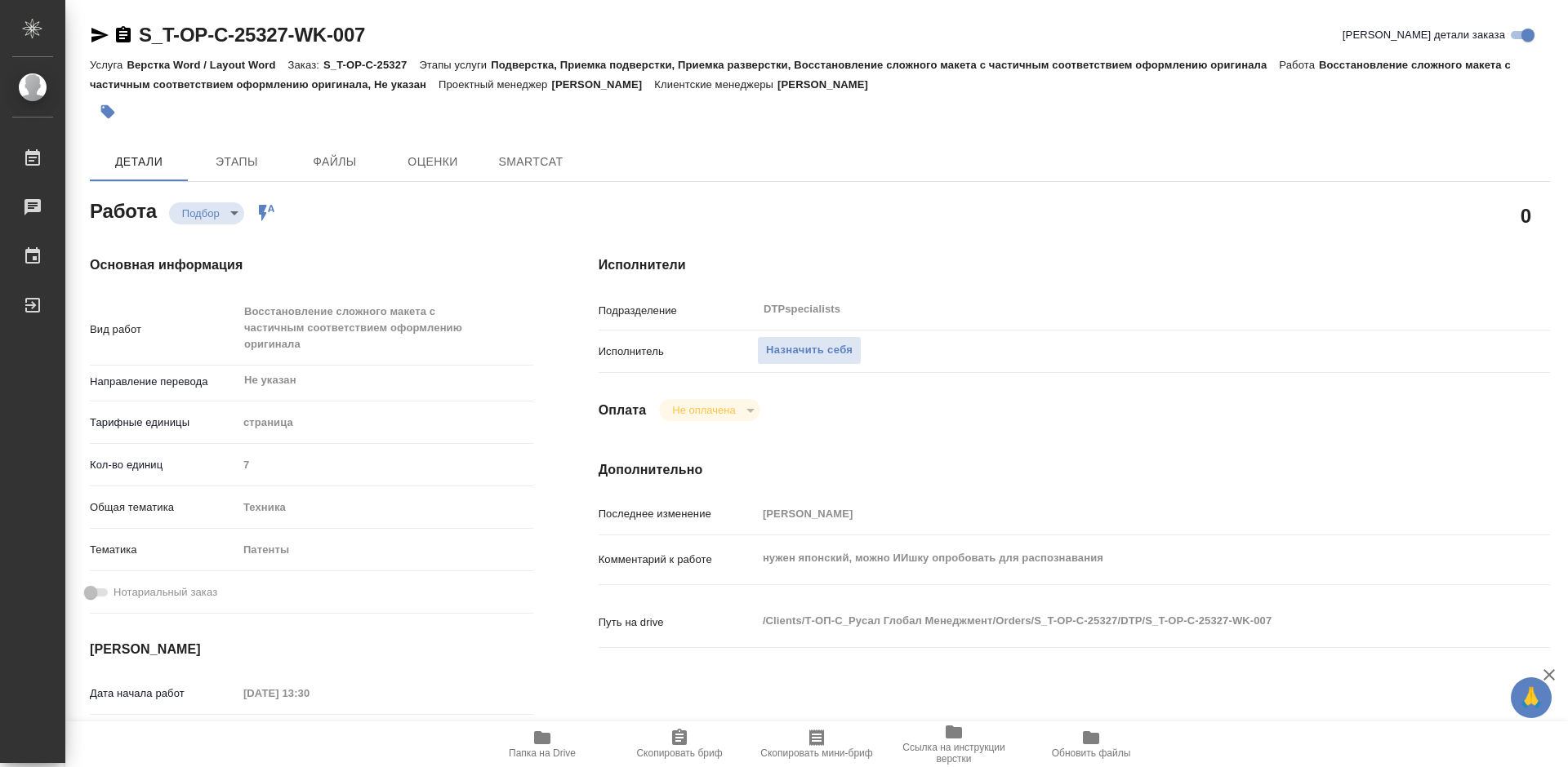
type textarea "x"
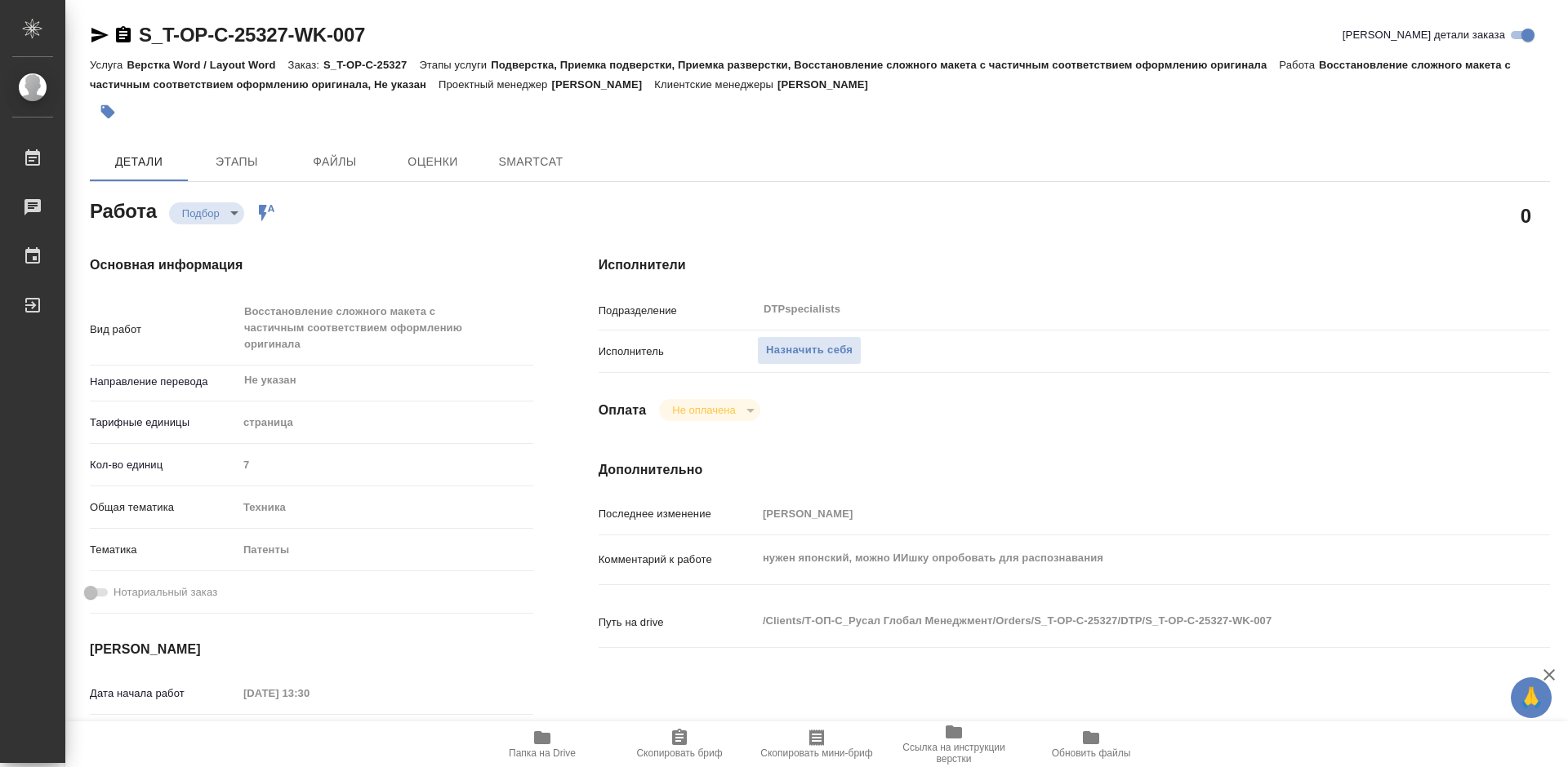
type textarea "x"
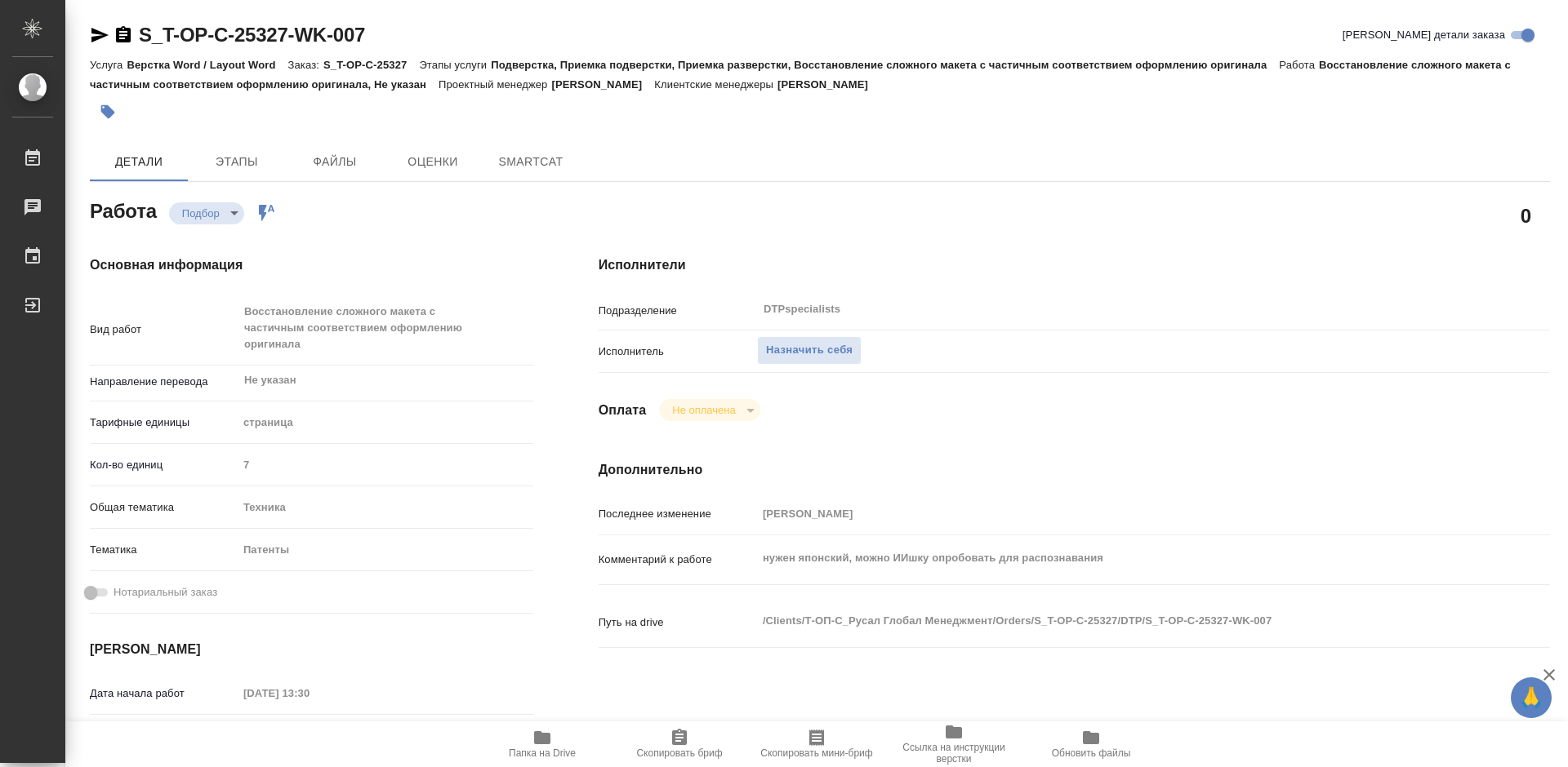
type textarea "x"
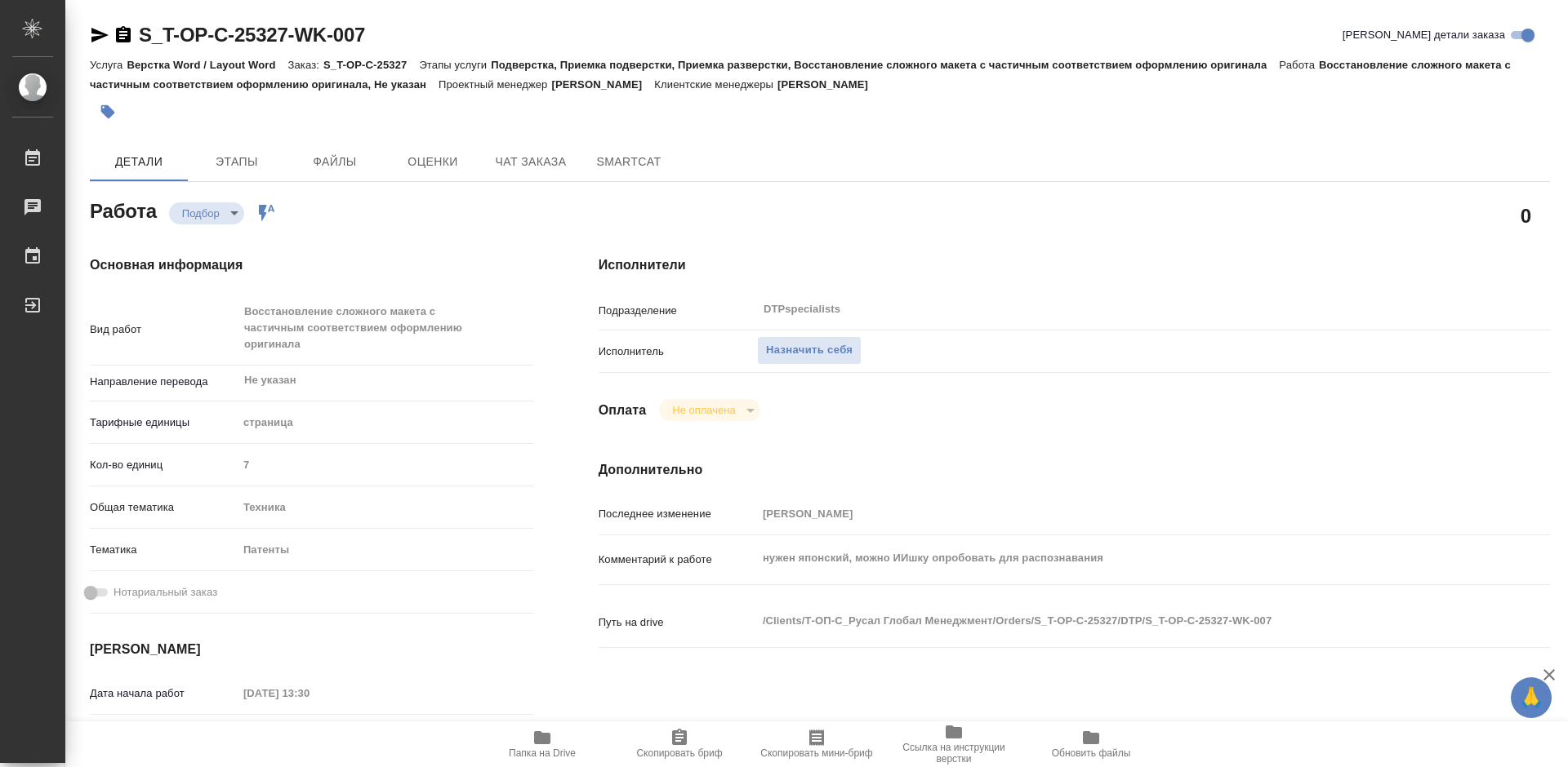
type textarea "x"
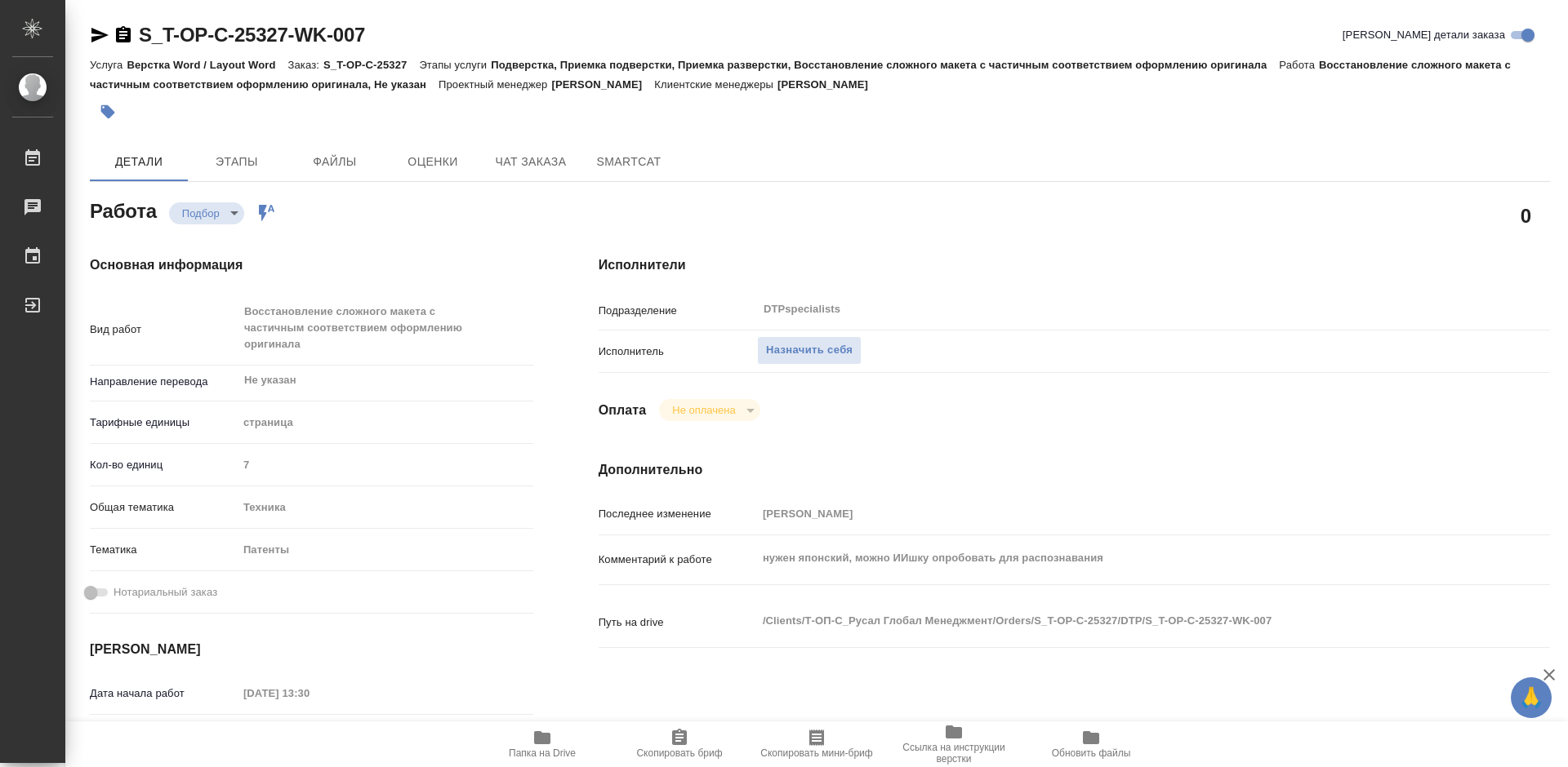
type textarea "x"
